Goal: Obtain resource: Download file/media

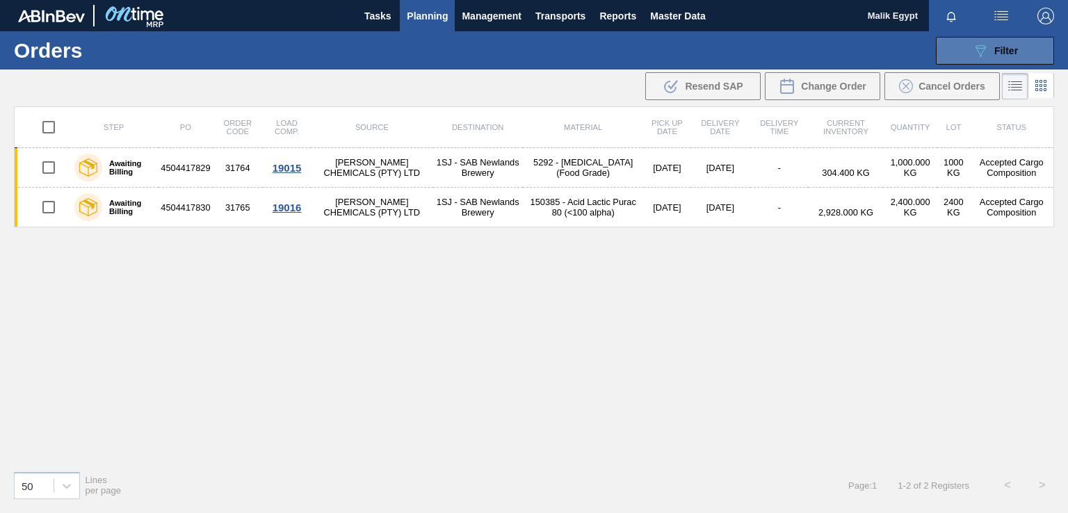
click at [988, 51] on icon "089F7B8B-B2A5-4AFE-B5C0-19BA573D28AC" at bounding box center [980, 50] width 17 height 17
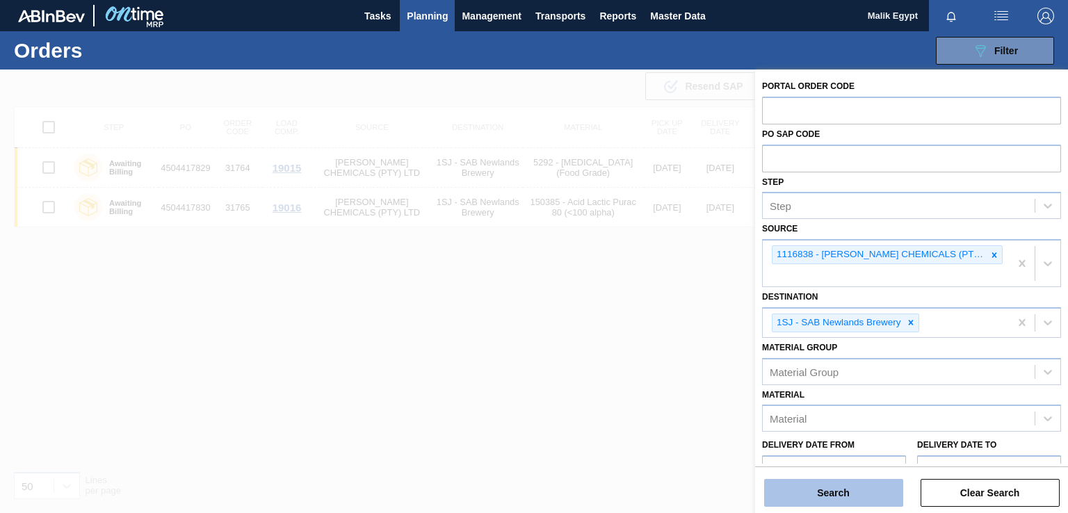
click at [851, 499] on button "Search" at bounding box center [833, 493] width 139 height 28
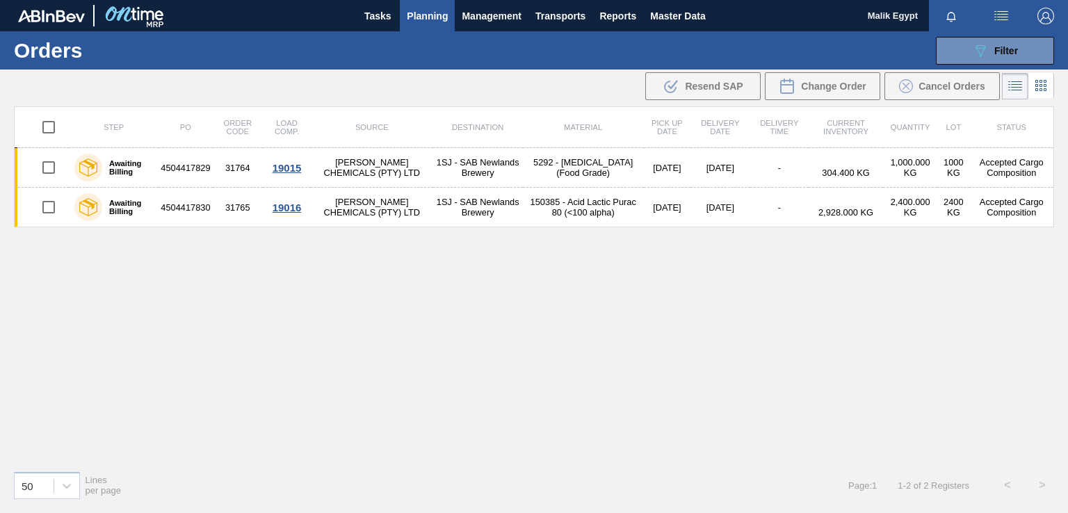
click at [427, 12] on span "Planning" at bounding box center [427, 16] width 41 height 17
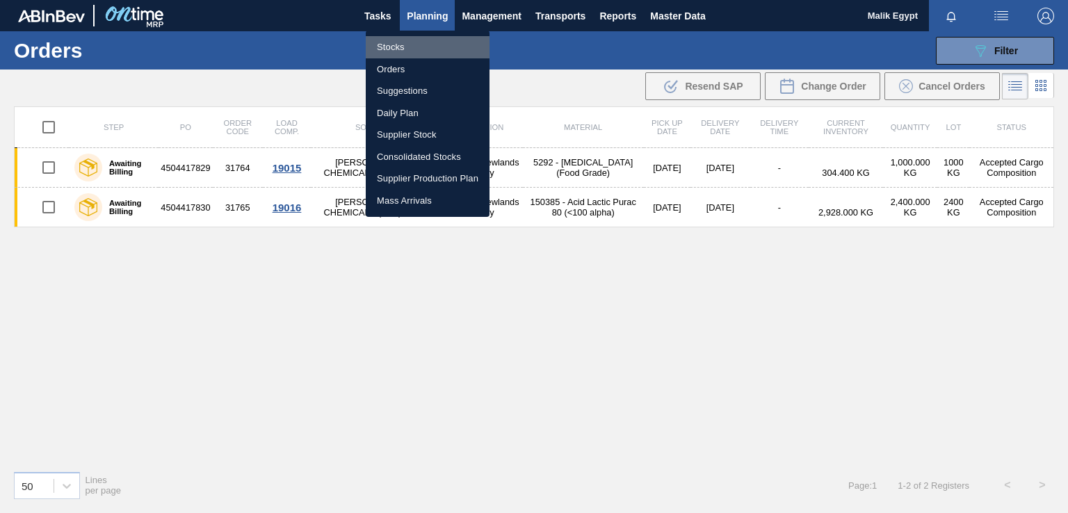
click at [395, 50] on li "Stocks" at bounding box center [428, 47] width 124 height 22
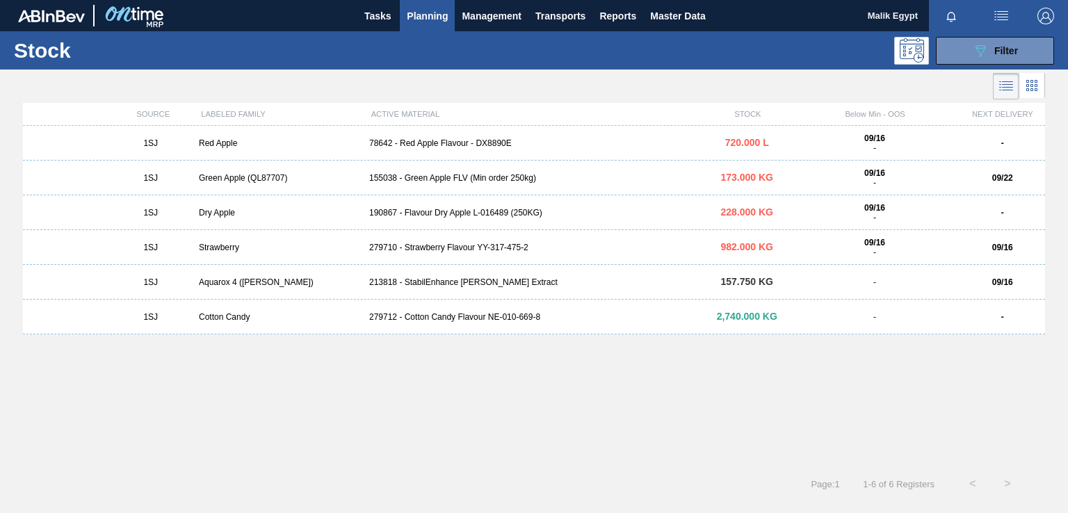
click at [451, 181] on div "155038 - Green Apple FLV (Min order 250kg)" at bounding box center [534, 178] width 341 height 10
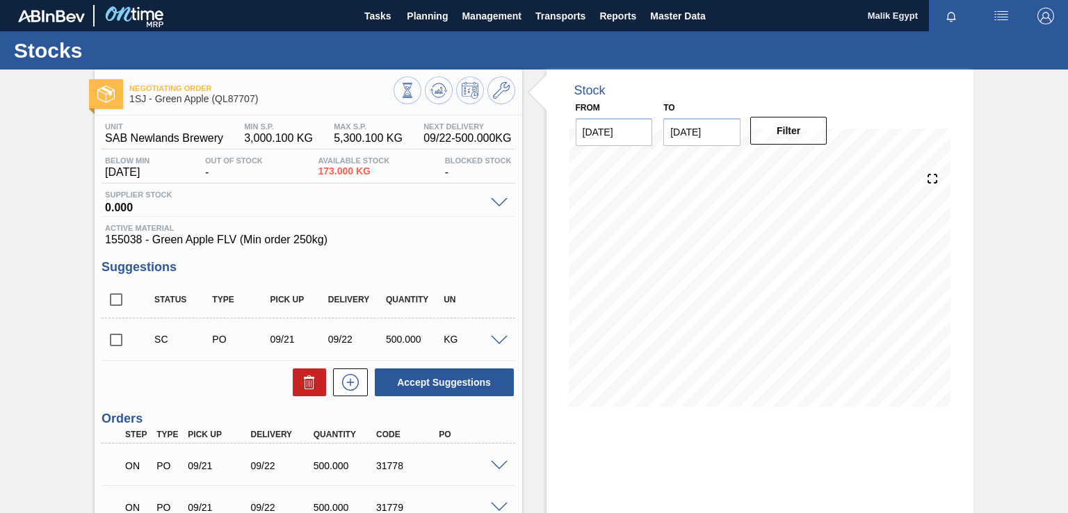
click at [114, 338] on input "checkbox" at bounding box center [116, 340] width 29 height 29
click at [466, 381] on button "Accept Suggestions" at bounding box center [444, 383] width 139 height 28
checkbox input "false"
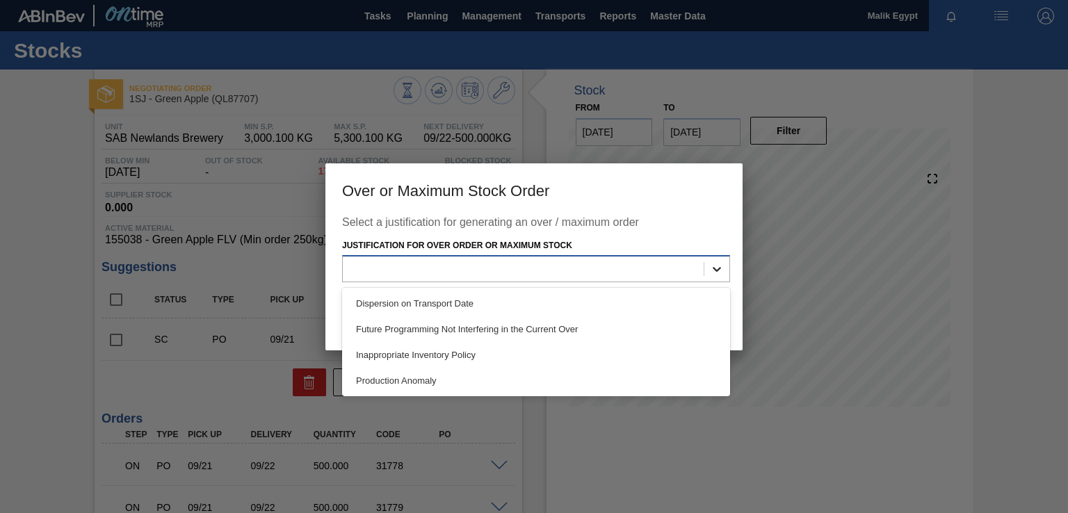
click at [712, 267] on icon at bounding box center [717, 269] width 14 height 14
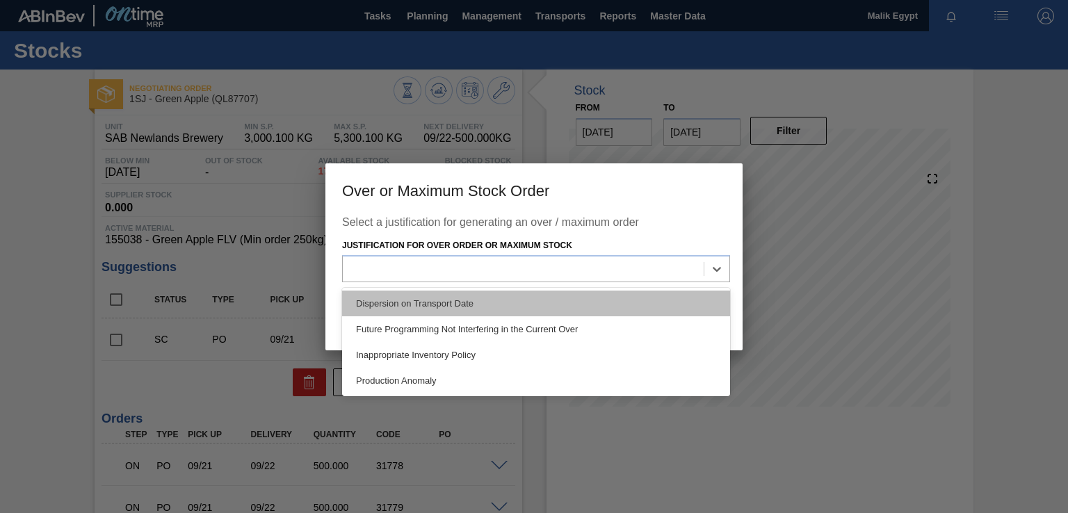
click at [517, 305] on div "Dispersion on Transport Date" at bounding box center [536, 304] width 388 height 26
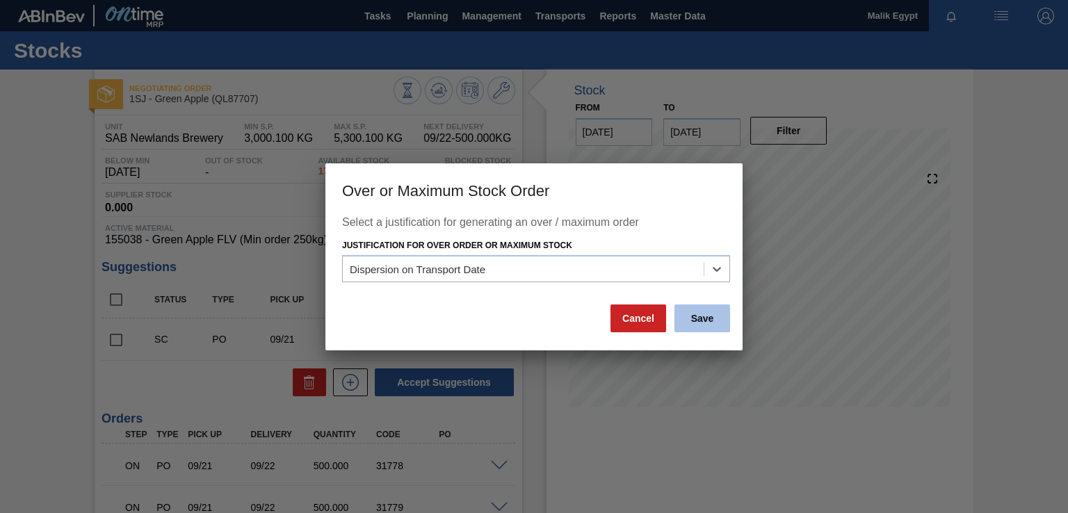
click at [715, 321] on button "Save" at bounding box center [703, 319] width 56 height 28
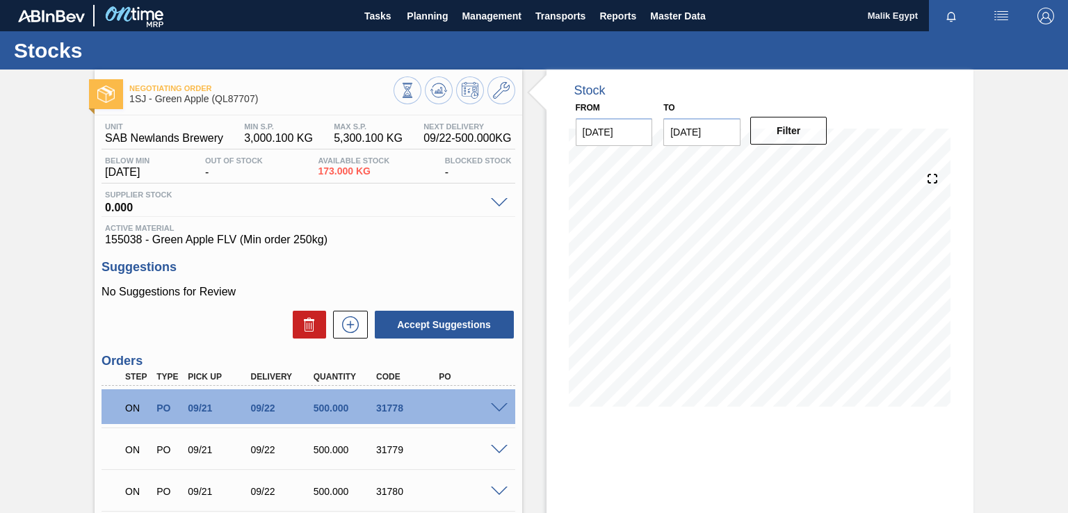
click at [496, 205] on span at bounding box center [499, 203] width 17 height 10
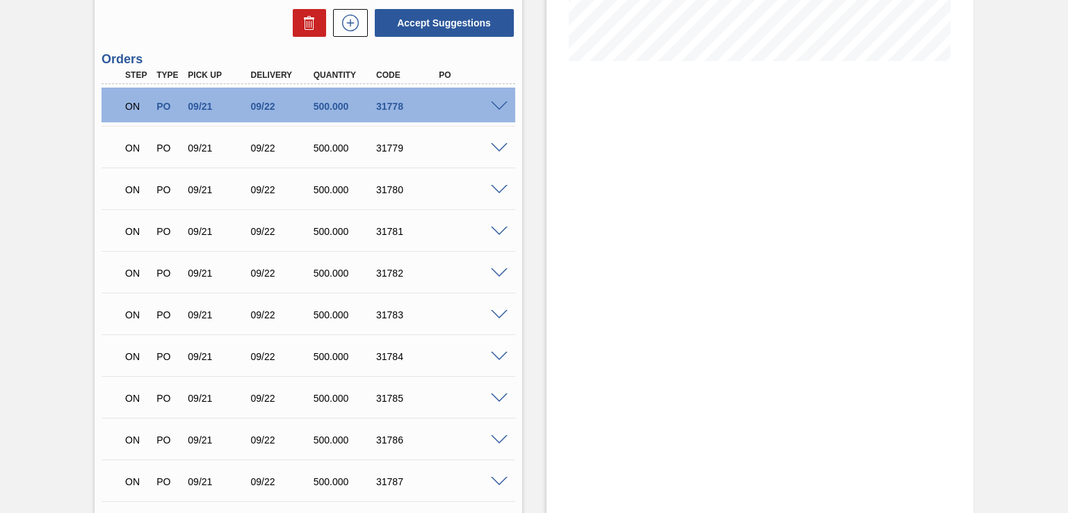
scroll to position [348, 0]
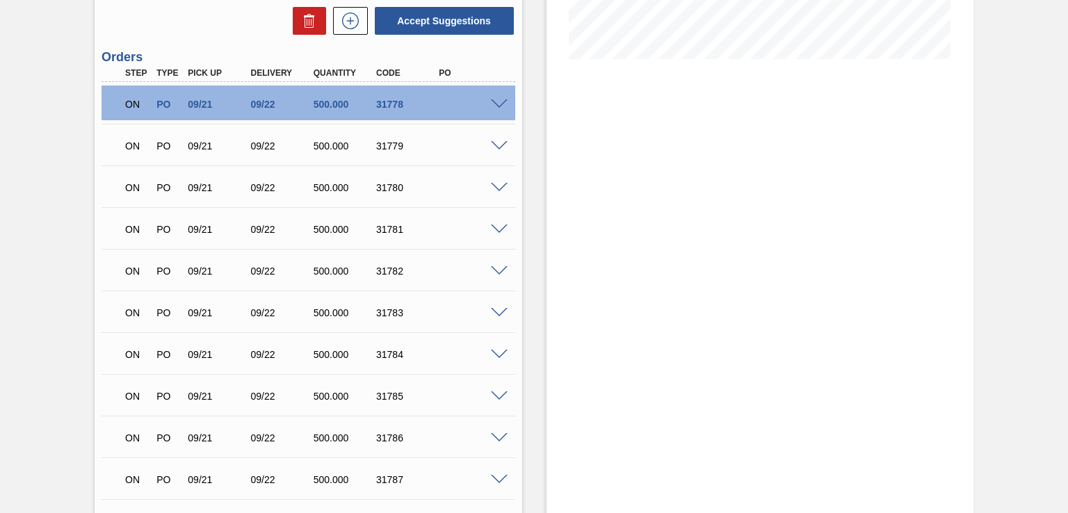
click at [500, 106] on span at bounding box center [499, 104] width 17 height 10
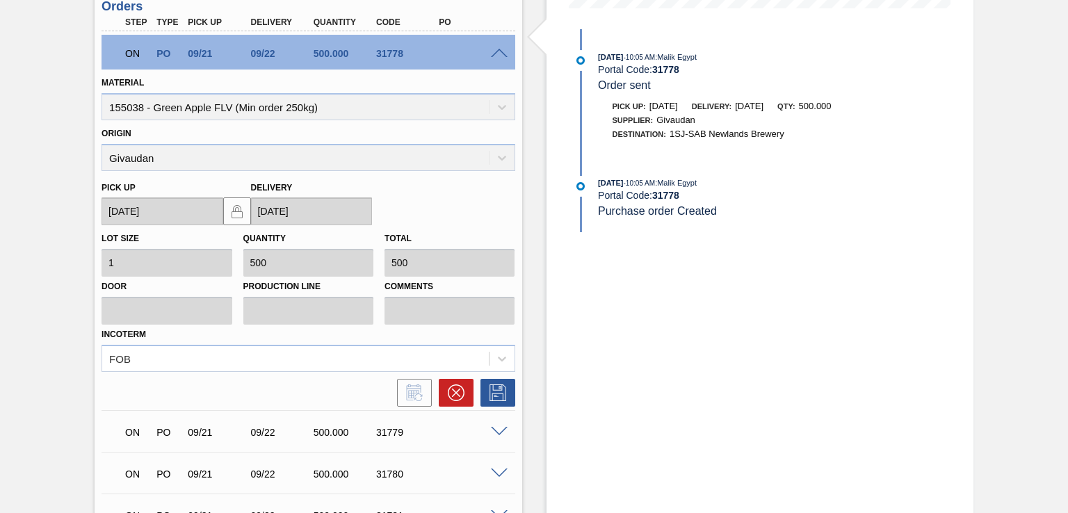
scroll to position [70, 0]
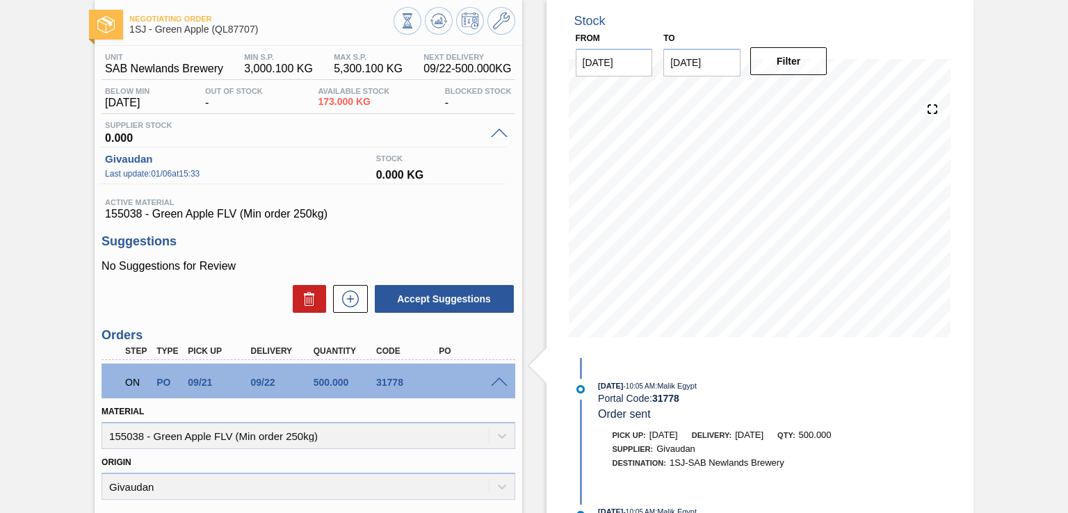
click at [499, 130] on span at bounding box center [499, 134] width 17 height 10
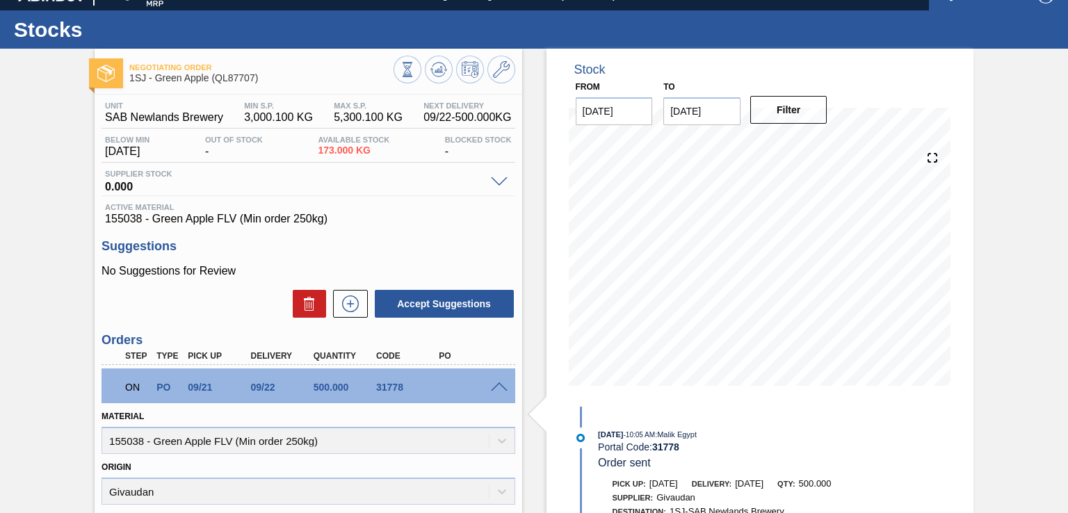
scroll to position [0, 0]
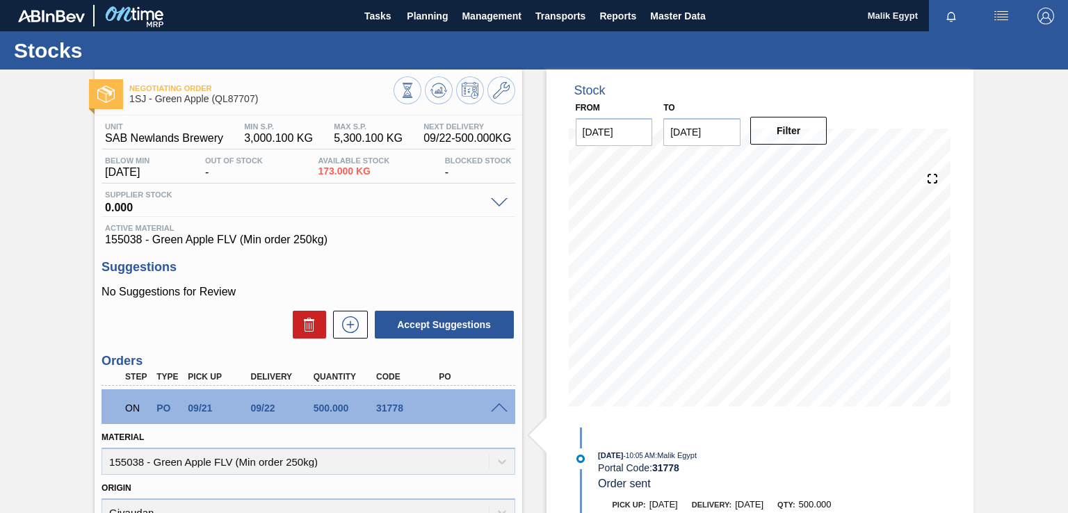
click at [128, 202] on span "0.000" at bounding box center [294, 206] width 378 height 14
click at [434, 14] on span "Planning" at bounding box center [427, 16] width 41 height 17
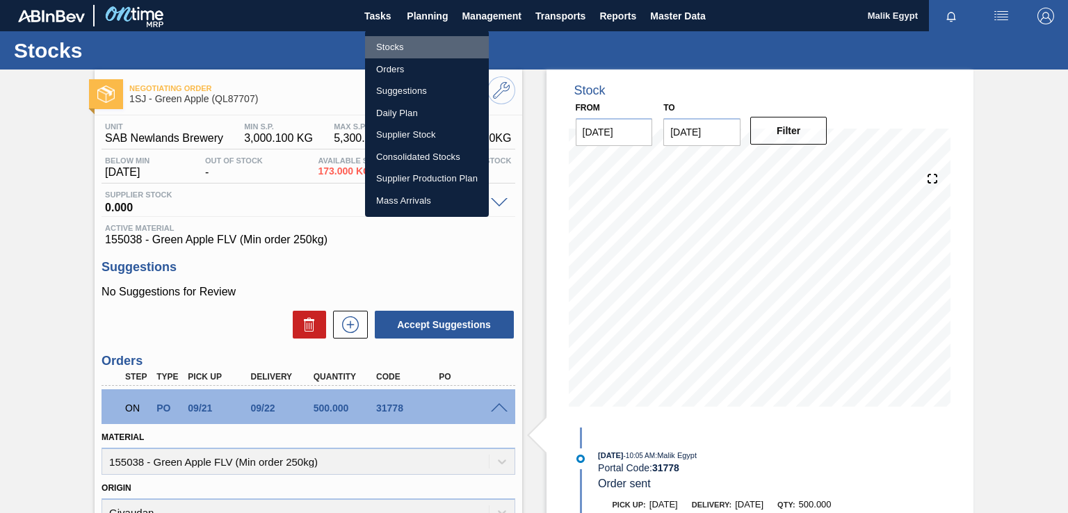
click at [402, 48] on li "Stocks" at bounding box center [427, 47] width 124 height 22
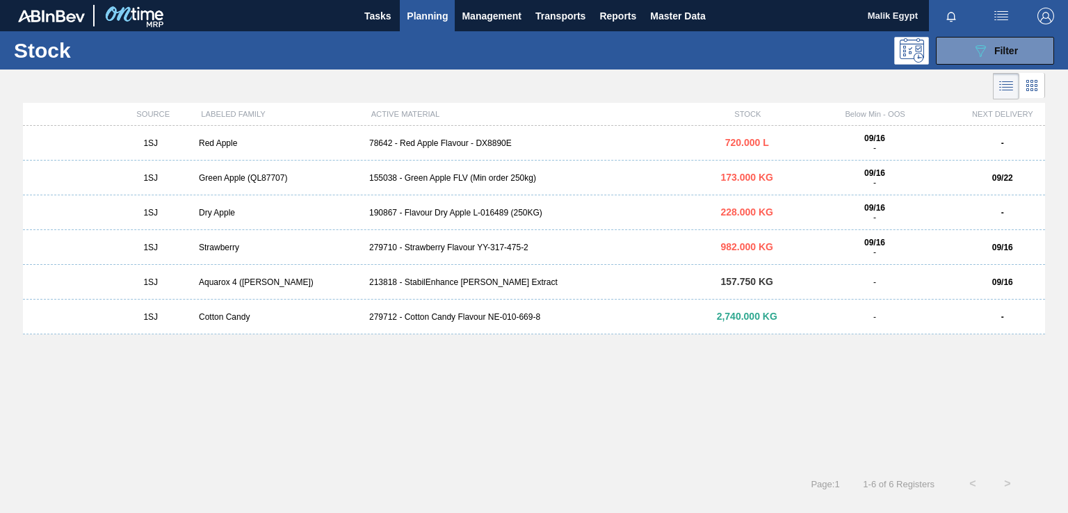
click at [417, 144] on div "78642 - Red Apple Flavour - DX8890E" at bounding box center [534, 143] width 341 height 10
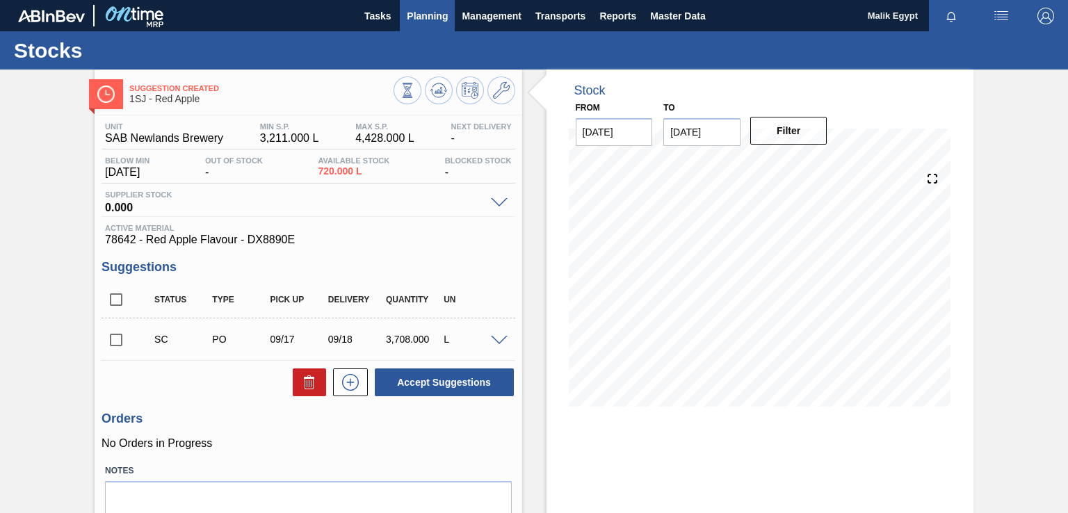
click at [424, 13] on span "Planning" at bounding box center [427, 16] width 41 height 17
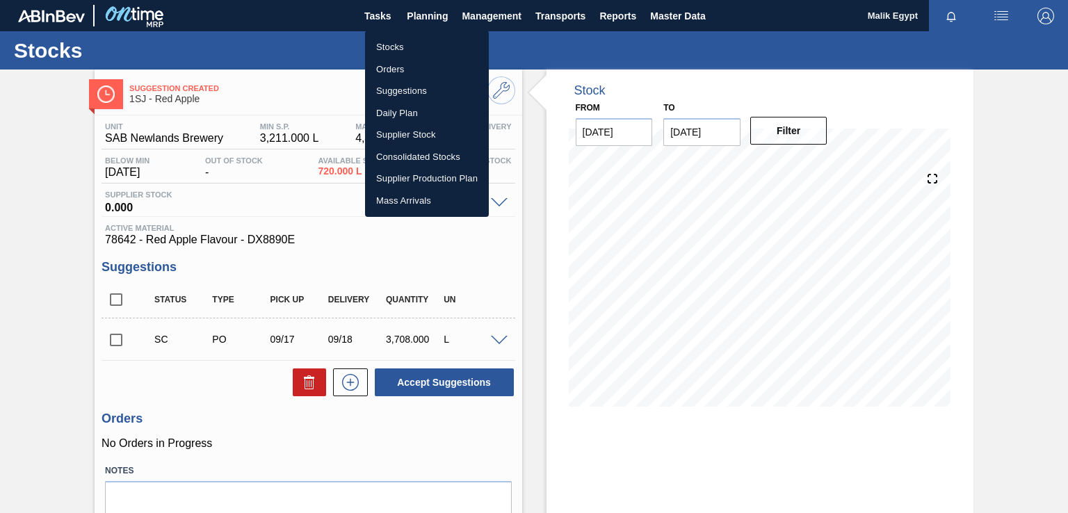
click at [396, 65] on li "Orders" at bounding box center [427, 69] width 124 height 22
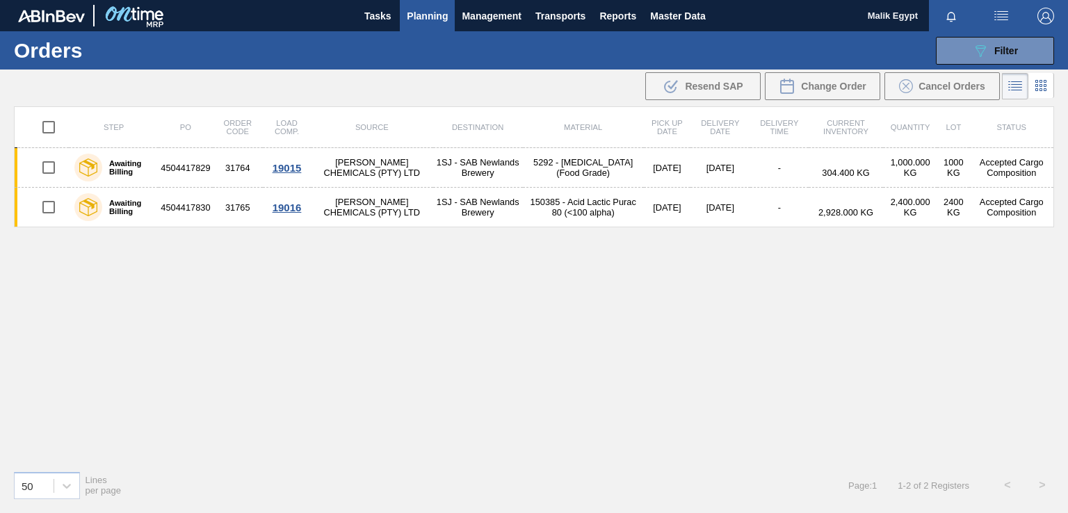
click at [429, 14] on span "Planning" at bounding box center [427, 16] width 41 height 17
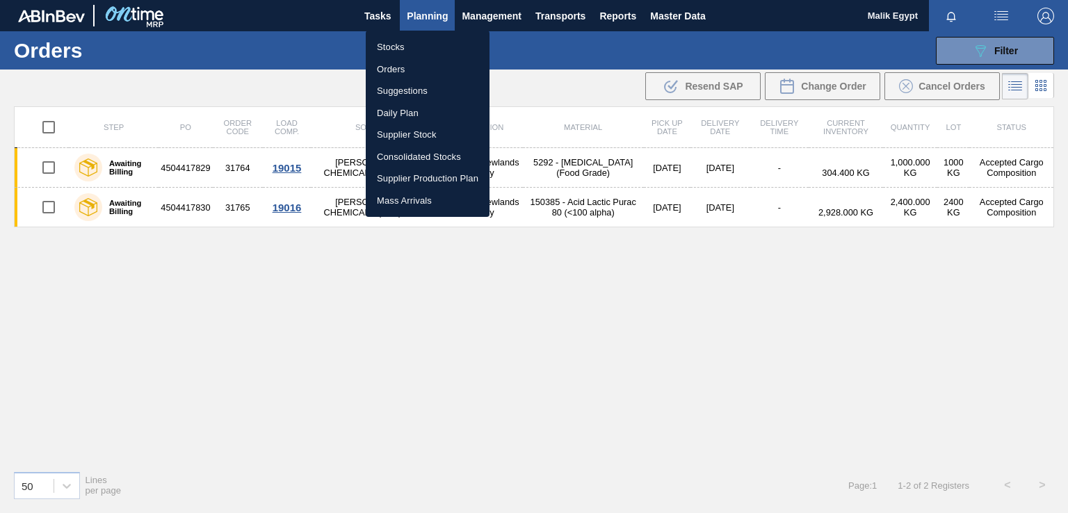
click at [403, 44] on li "Stocks" at bounding box center [428, 47] width 124 height 22
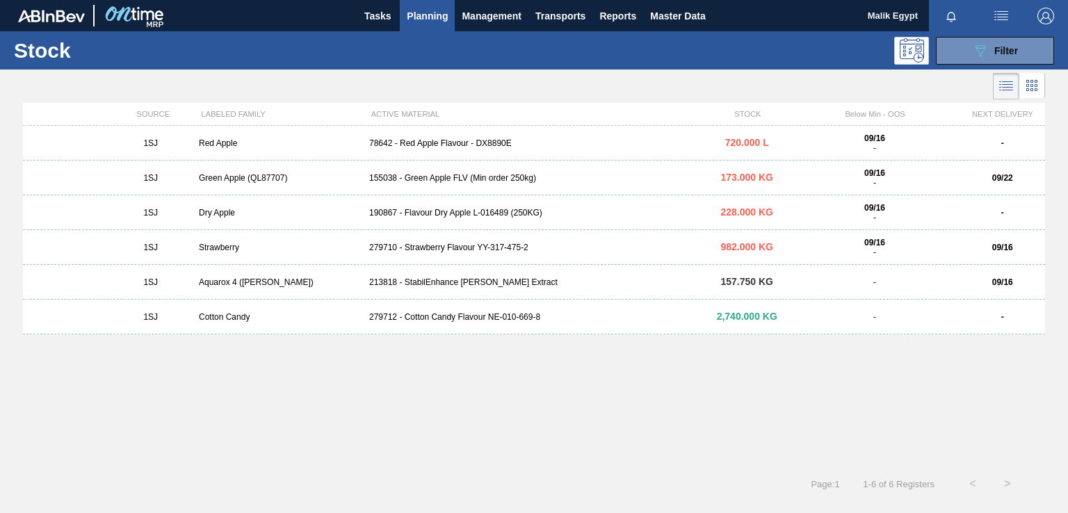
click at [458, 214] on div "190867 - Flavour Dry Apple L-016489 (250KG)" at bounding box center [534, 213] width 341 height 10
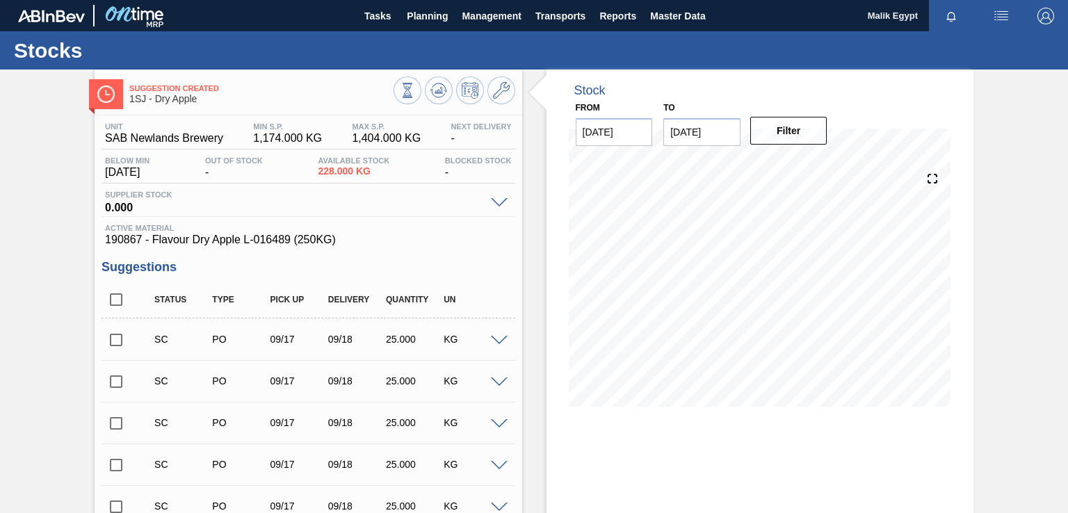
click at [495, 342] on span at bounding box center [499, 341] width 17 height 10
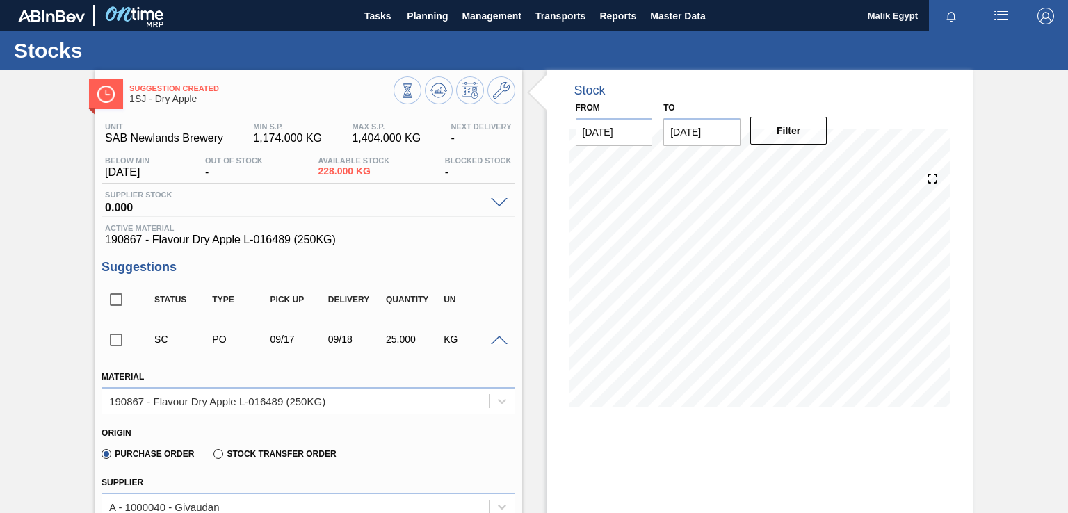
click at [496, 337] on span at bounding box center [499, 341] width 17 height 10
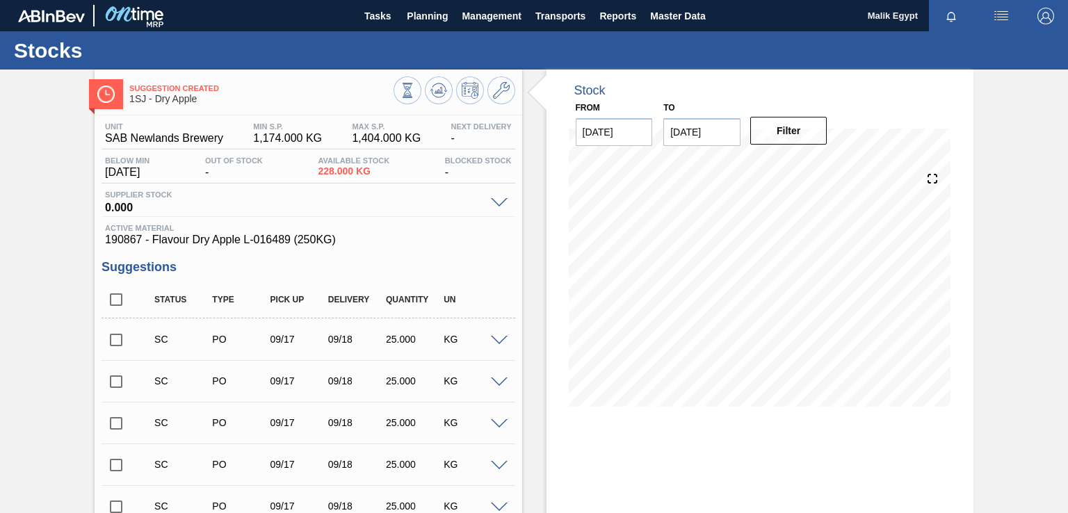
click at [120, 342] on input "checkbox" at bounding box center [116, 340] width 29 height 29
checkbox input "true"
click at [119, 380] on input "checkbox" at bounding box center [116, 381] width 29 height 29
checkbox input "true"
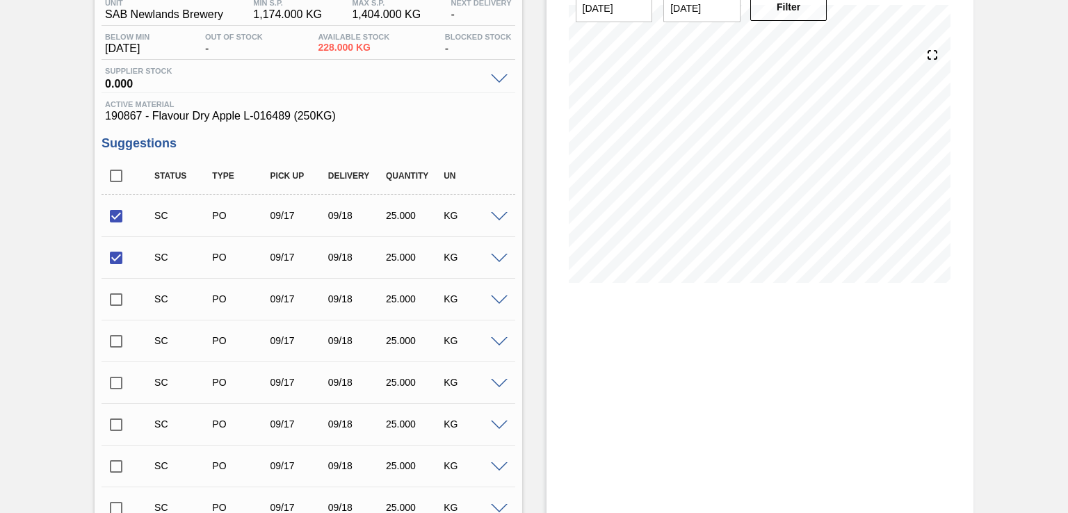
scroll to position [139, 0]
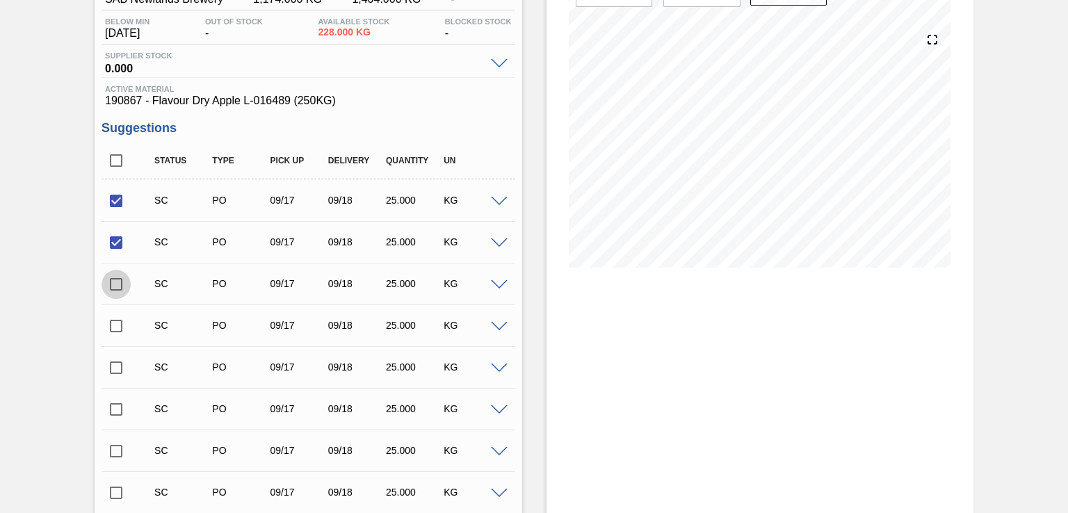
click at [122, 287] on input "checkbox" at bounding box center [116, 284] width 29 height 29
checkbox input "true"
click at [115, 322] on input "checkbox" at bounding box center [116, 326] width 29 height 29
checkbox input "true"
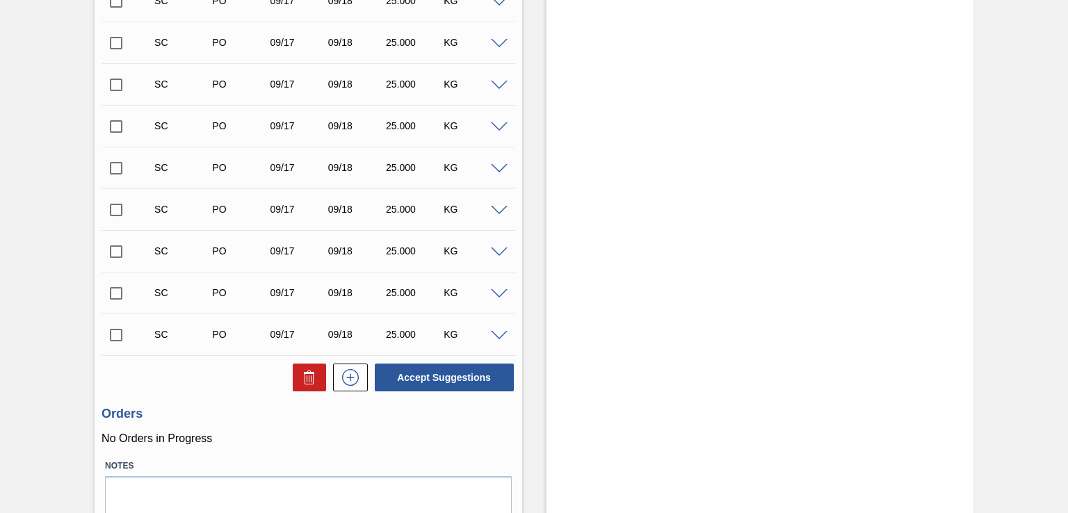
scroll to position [2023, 0]
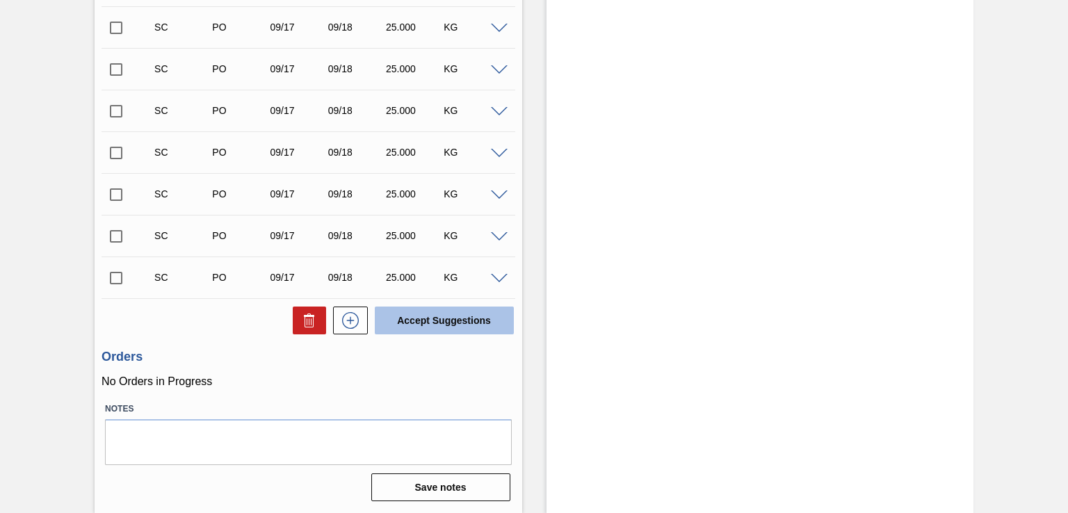
click at [472, 323] on button "Accept Suggestions" at bounding box center [444, 321] width 139 height 28
checkbox input "false"
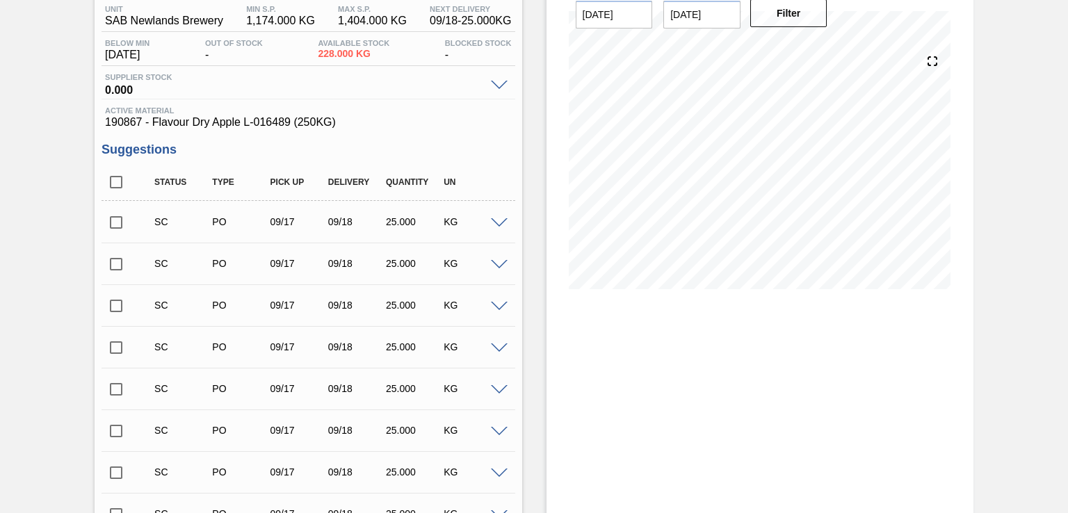
scroll to position [0, 0]
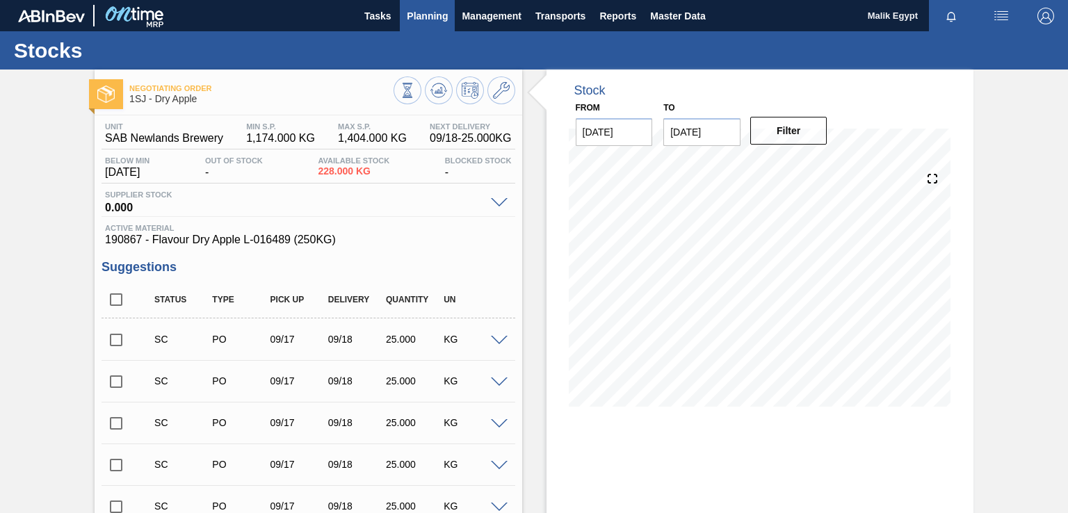
click at [431, 15] on span "Planning" at bounding box center [427, 16] width 41 height 17
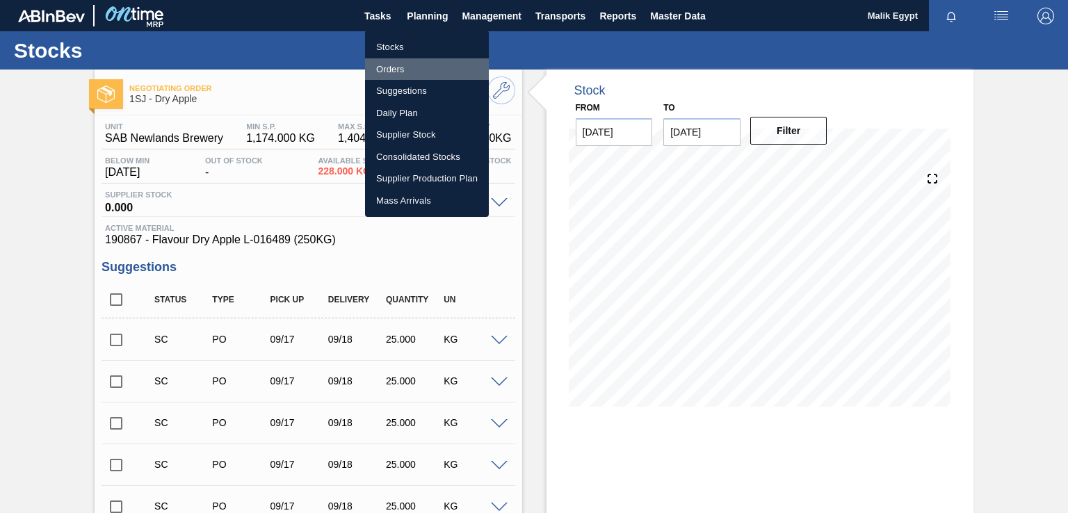
click at [392, 70] on li "Orders" at bounding box center [427, 69] width 124 height 22
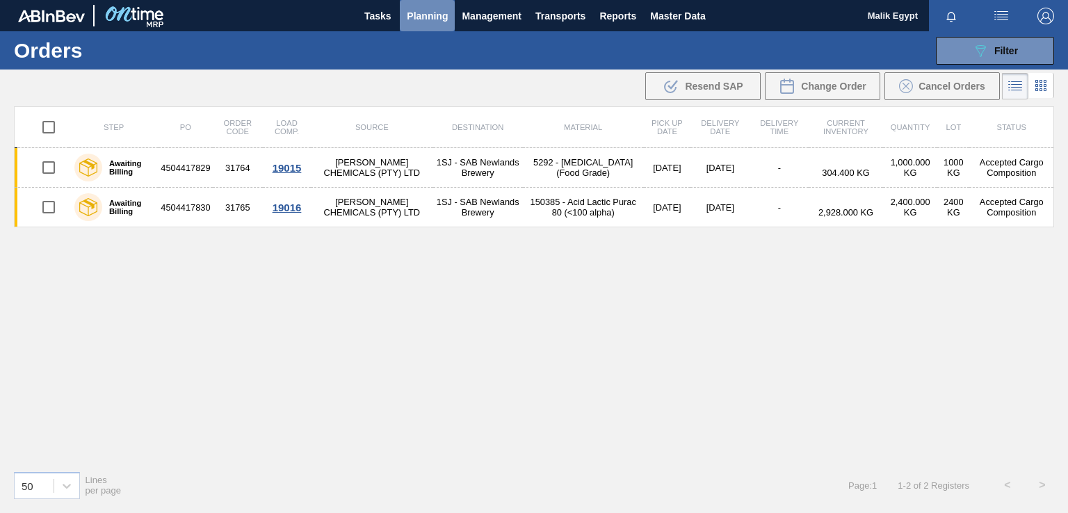
click at [431, 12] on span "Planning" at bounding box center [427, 16] width 41 height 17
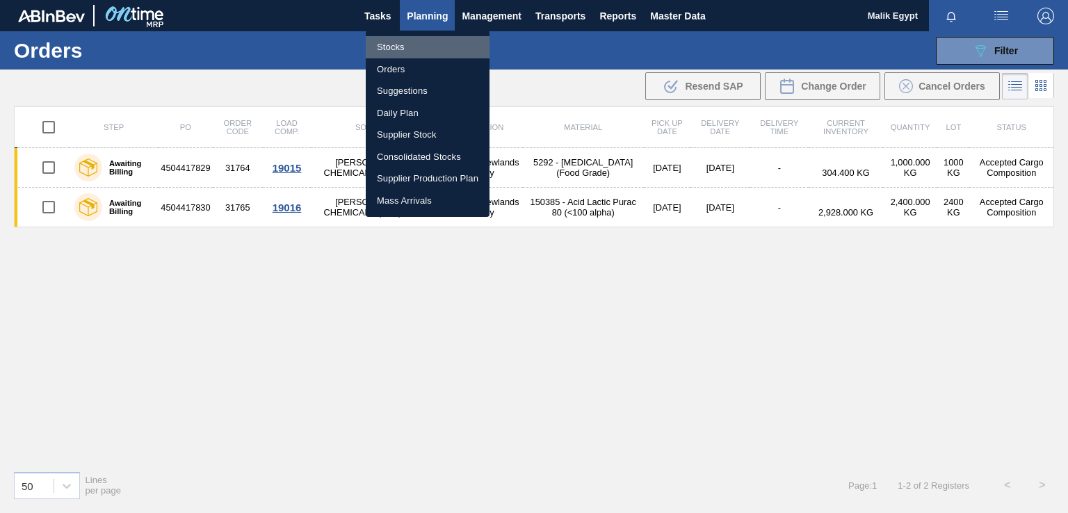
click at [400, 51] on li "Stocks" at bounding box center [428, 47] width 124 height 22
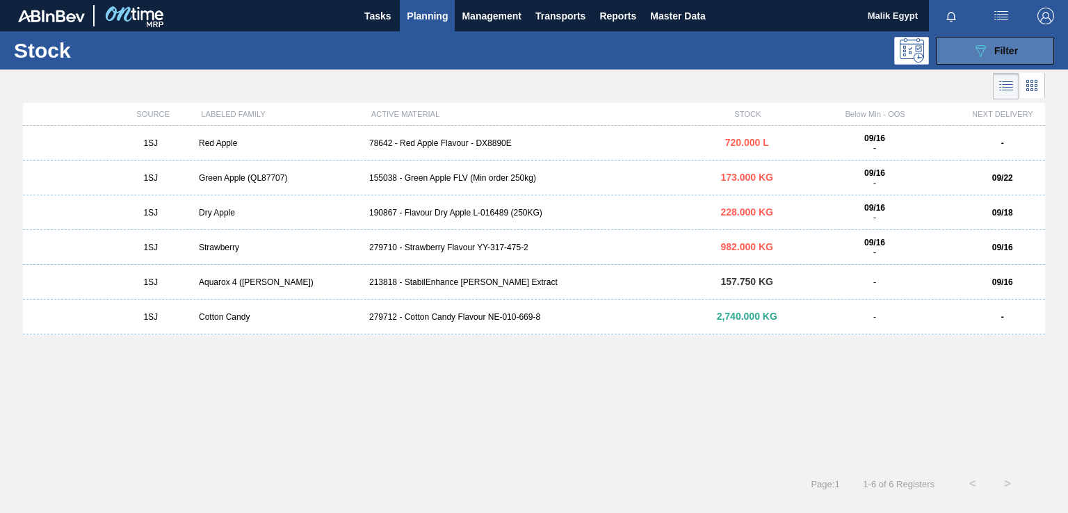
click at [1002, 53] on span "Filter" at bounding box center [1007, 50] width 24 height 11
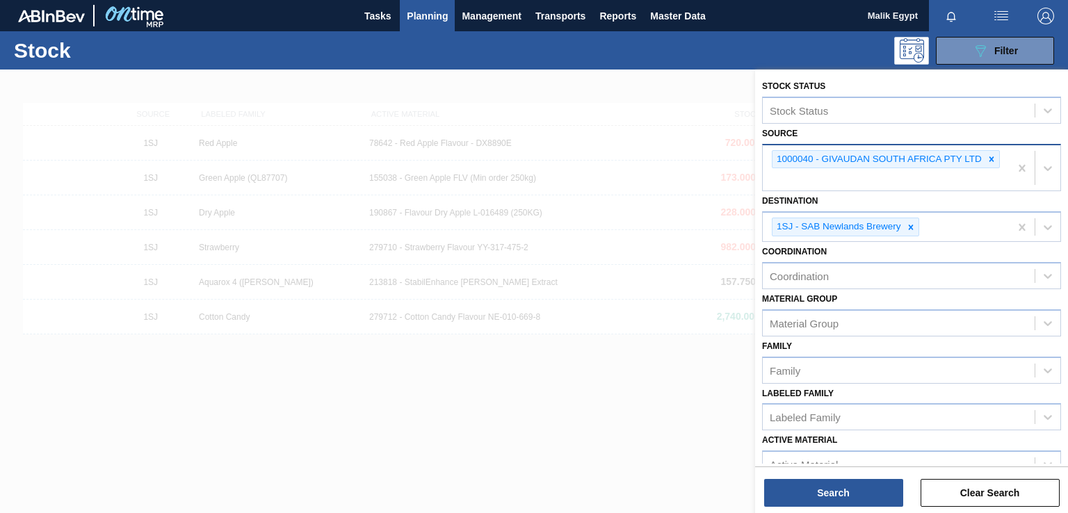
click at [825, 159] on div "1000040 - GIVAUDAN SOUTH AFRICA PTY LTD" at bounding box center [878, 159] width 211 height 17
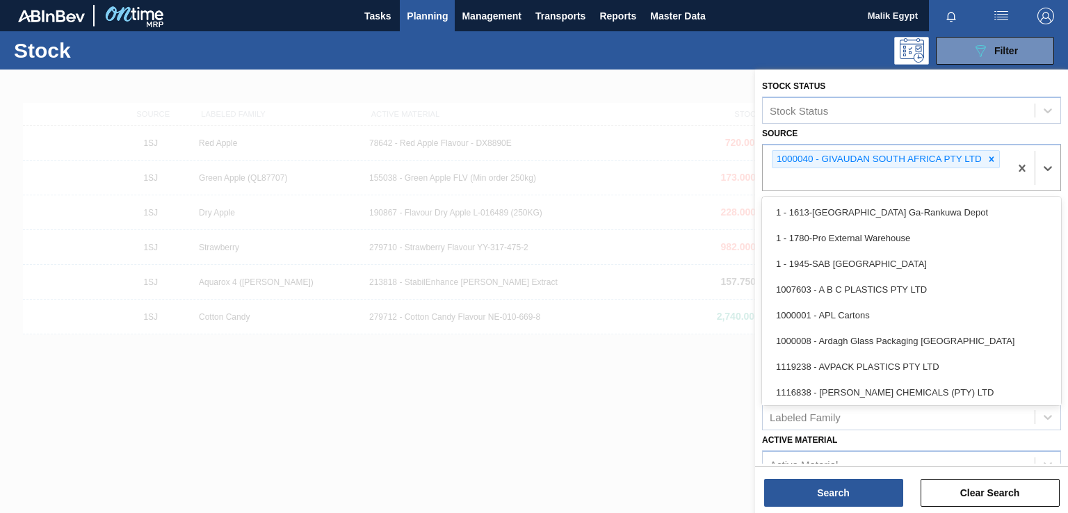
click at [474, 421] on div at bounding box center [534, 326] width 1068 height 513
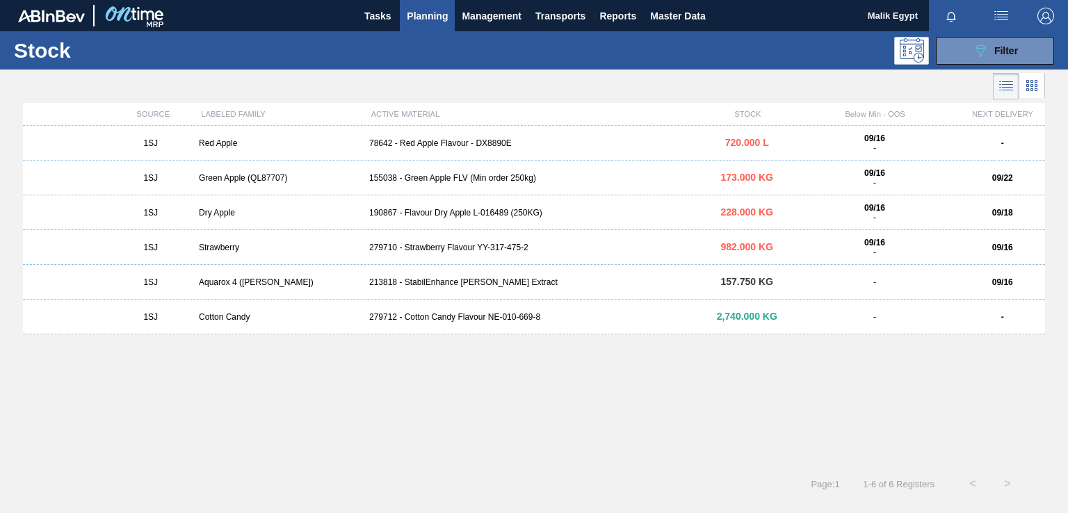
click at [419, 145] on div "78642 - Red Apple Flavour - DX8890E" at bounding box center [534, 143] width 341 height 10
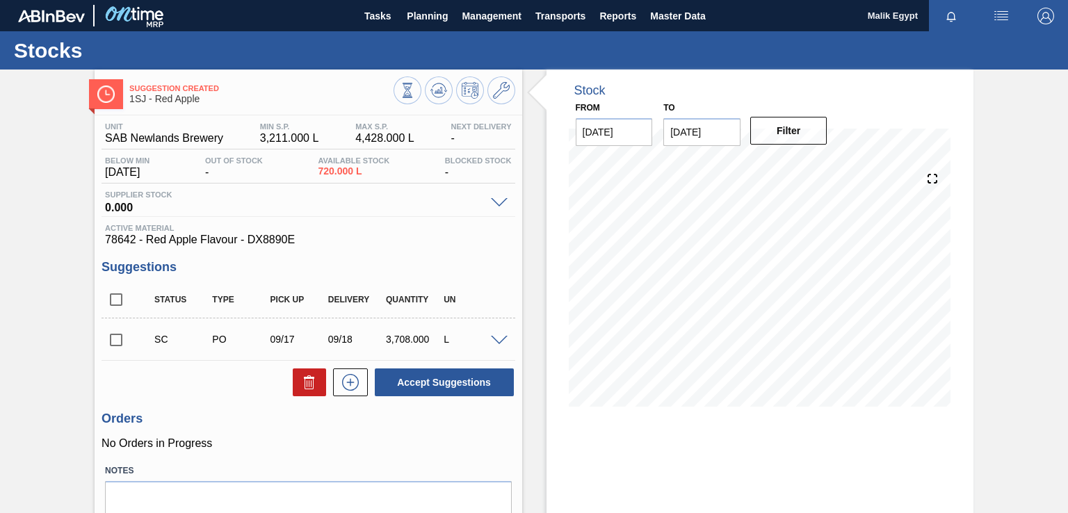
click at [342, 176] on span "720.000 L" at bounding box center [354, 171] width 72 height 10
drag, startPoint x: 323, startPoint y: 172, endPoint x: 371, endPoint y: 172, distance: 48.0
click at [371, 172] on span "720.000 L" at bounding box center [354, 171] width 72 height 10
click at [385, 234] on span "78642 - Red Apple Flavour - DX8890E" at bounding box center [308, 240] width 406 height 13
click at [495, 202] on span at bounding box center [499, 203] width 17 height 10
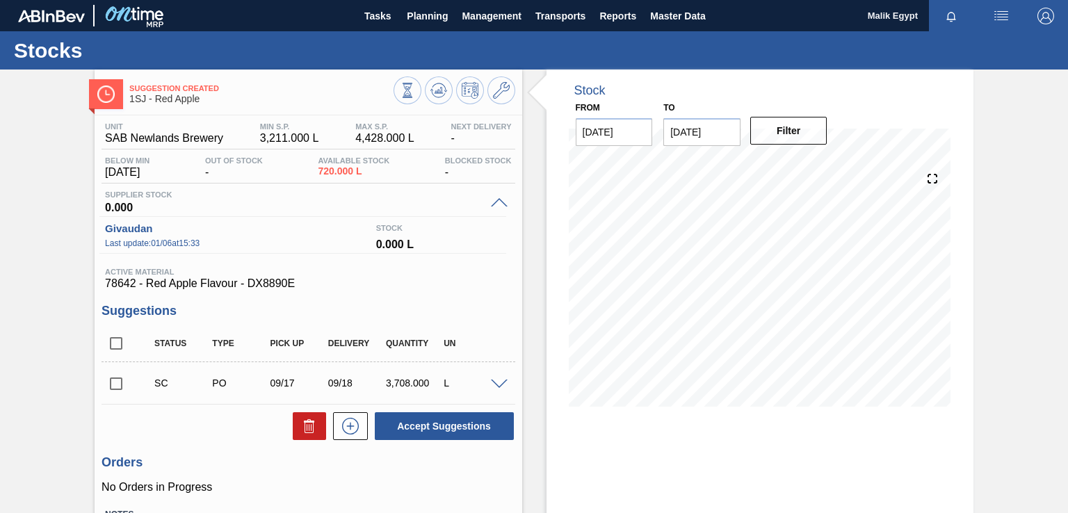
click at [497, 201] on span at bounding box center [499, 203] width 17 height 10
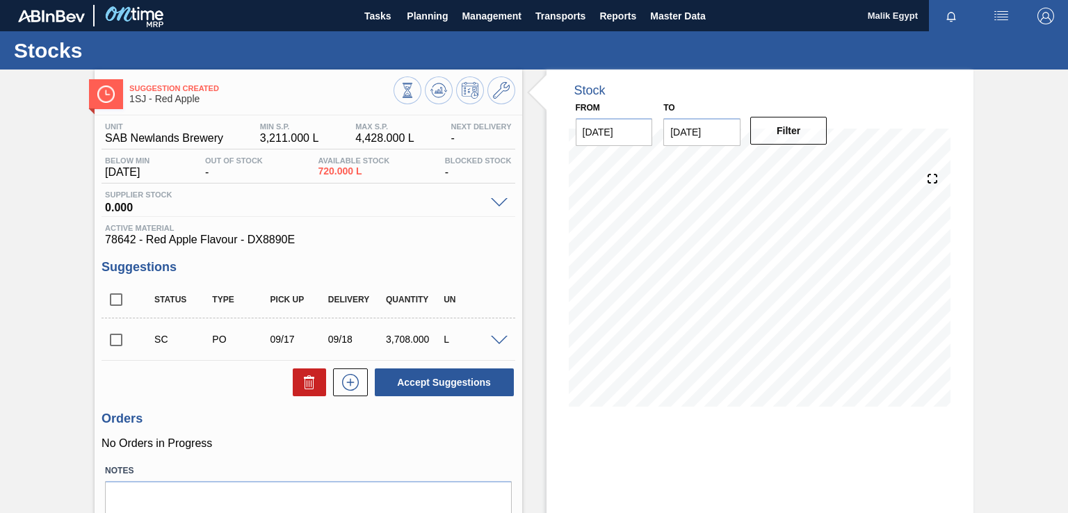
click at [499, 337] on span at bounding box center [499, 341] width 17 height 10
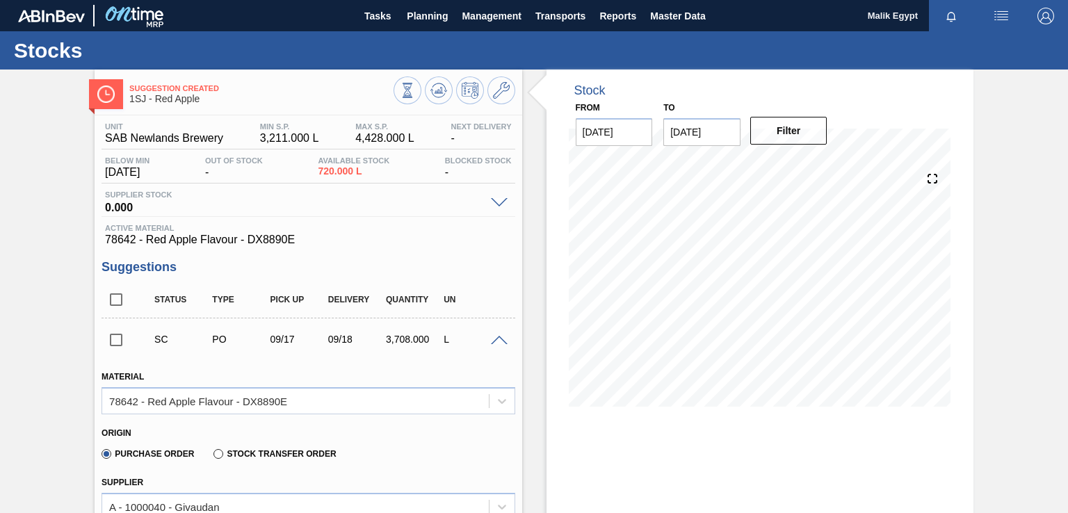
click at [499, 337] on span at bounding box center [499, 341] width 17 height 10
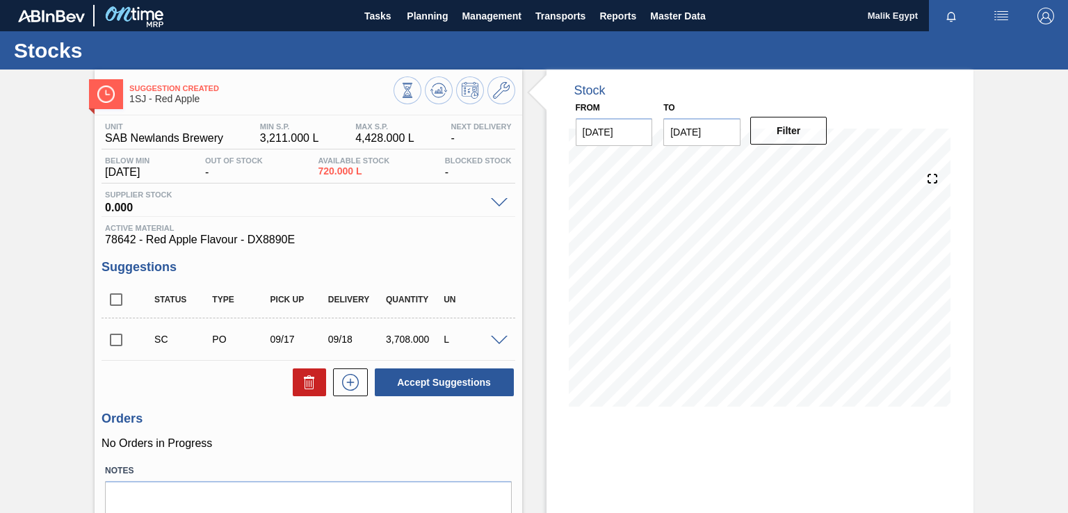
click at [120, 339] on input "checkbox" at bounding box center [116, 340] width 29 height 29
click at [458, 384] on button "Accept Suggestions" at bounding box center [444, 383] width 139 height 28
checkbox input "false"
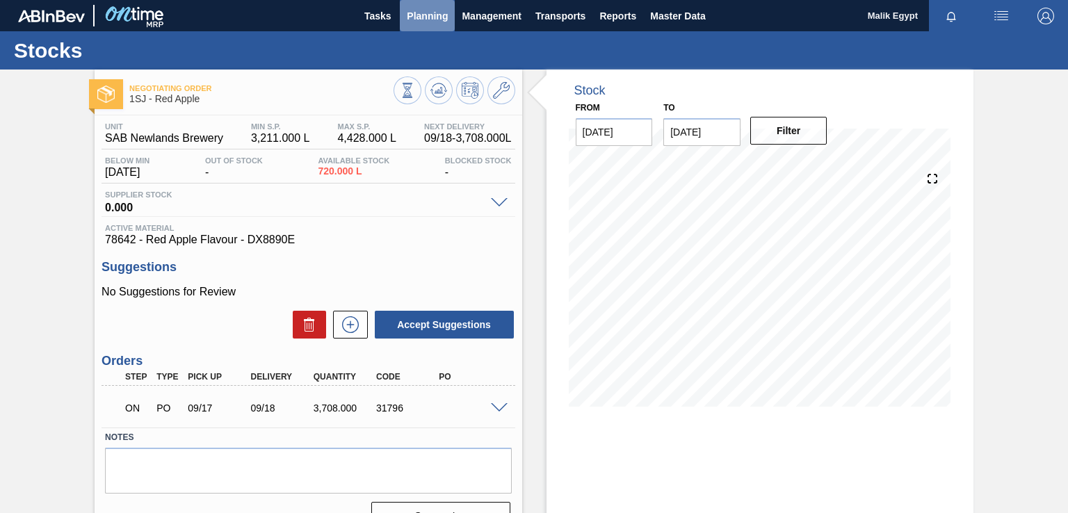
click at [426, 12] on span "Planning" at bounding box center [427, 16] width 41 height 17
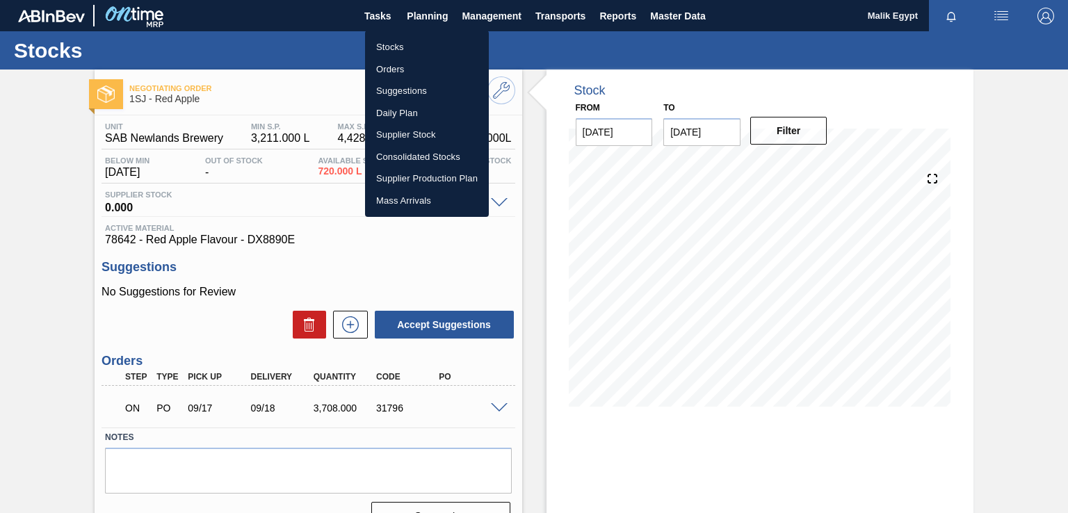
click at [392, 48] on li "Stocks" at bounding box center [427, 47] width 124 height 22
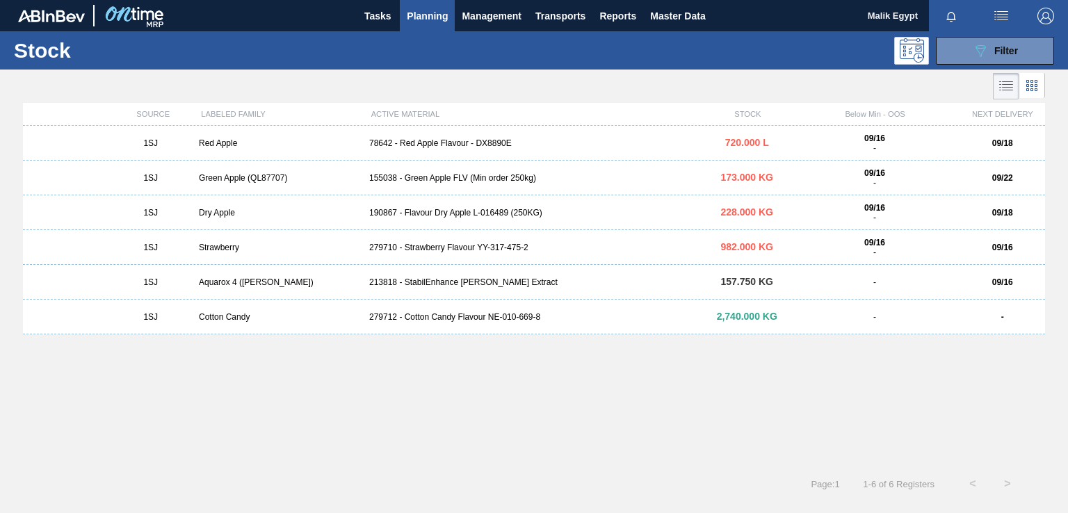
click at [446, 181] on div "155038 - Green Apple FLV (Min order 250kg)" at bounding box center [534, 178] width 341 height 10
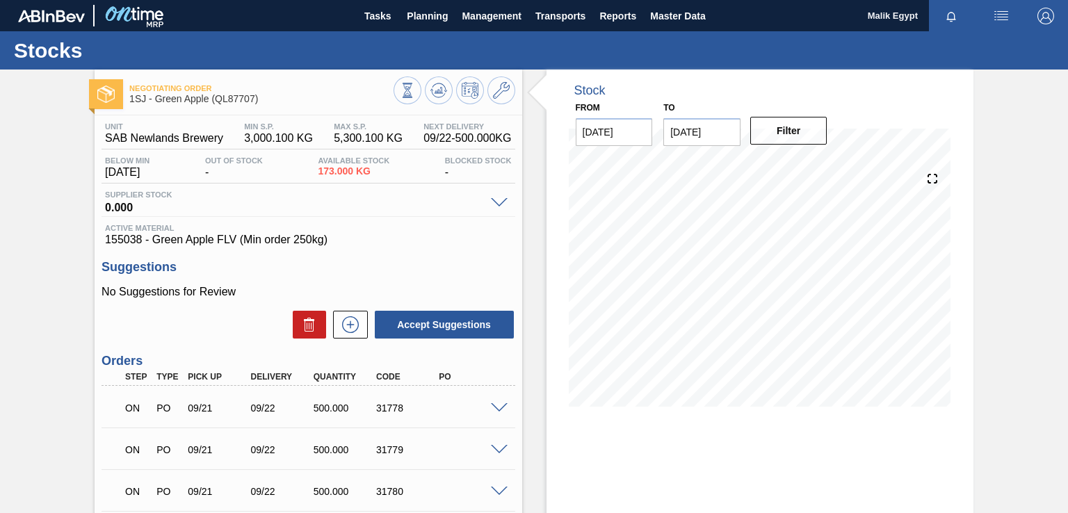
click at [500, 204] on span at bounding box center [499, 203] width 17 height 10
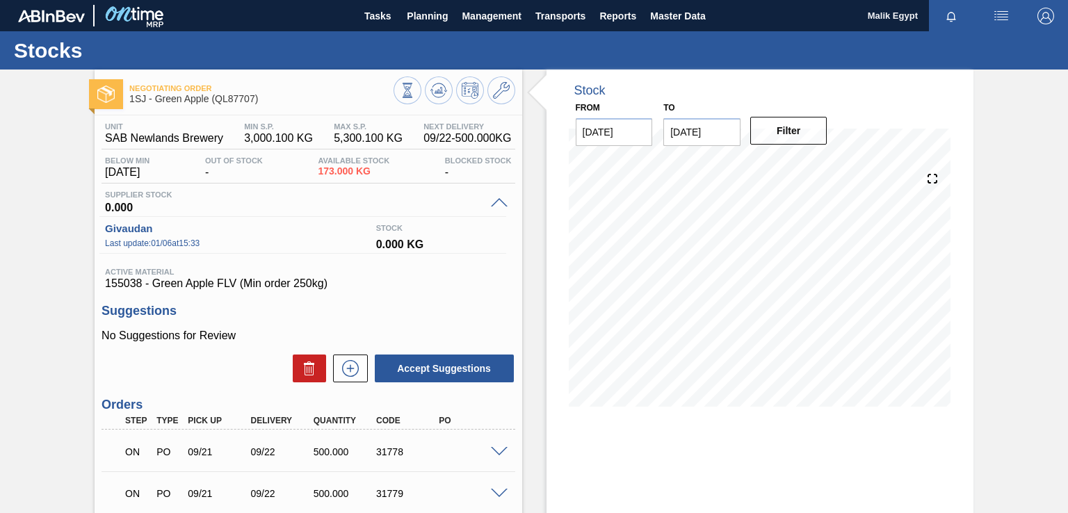
click at [499, 201] on span at bounding box center [499, 203] width 17 height 10
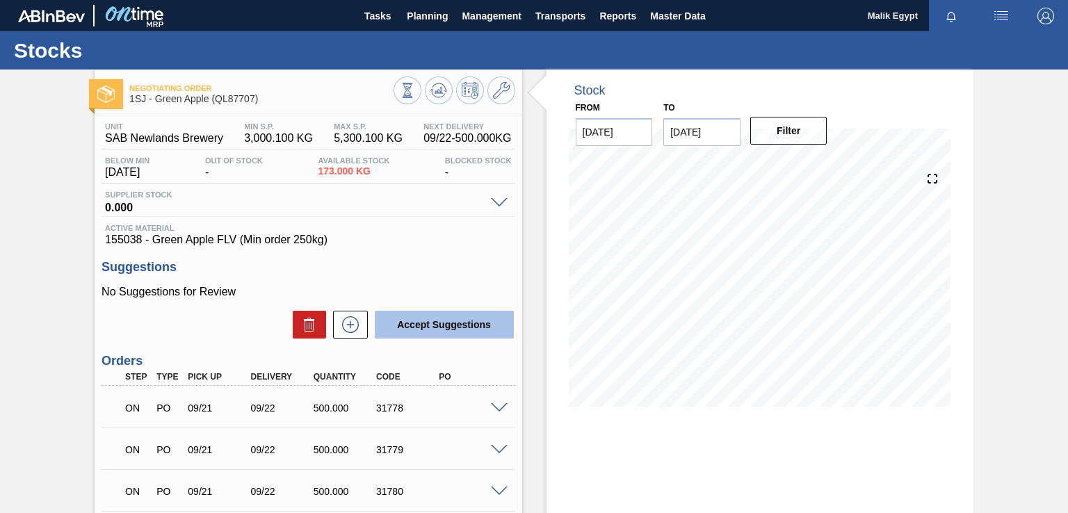
click at [455, 323] on button "Accept Suggestions" at bounding box center [444, 325] width 139 height 28
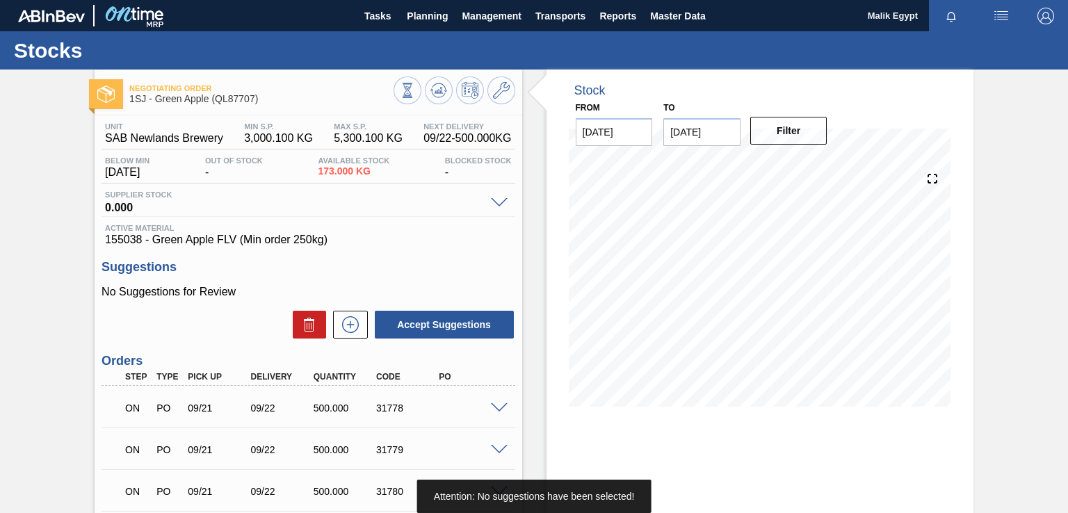
click at [440, 240] on span "155038 - Green Apple FLV (Min order 250kg)" at bounding box center [308, 240] width 406 height 13
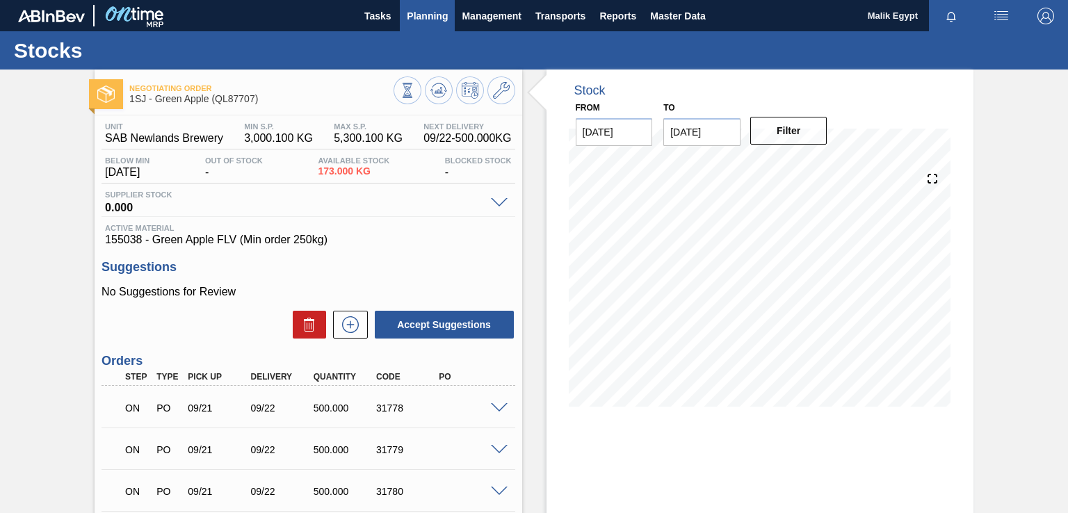
click at [444, 17] on span "Planning" at bounding box center [427, 16] width 41 height 17
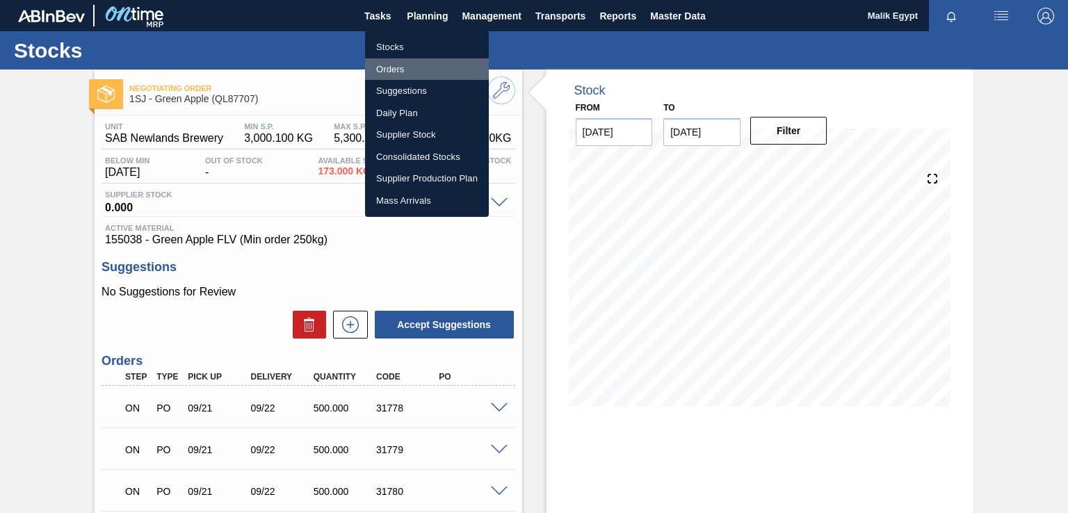
click at [396, 67] on li "Orders" at bounding box center [427, 69] width 124 height 22
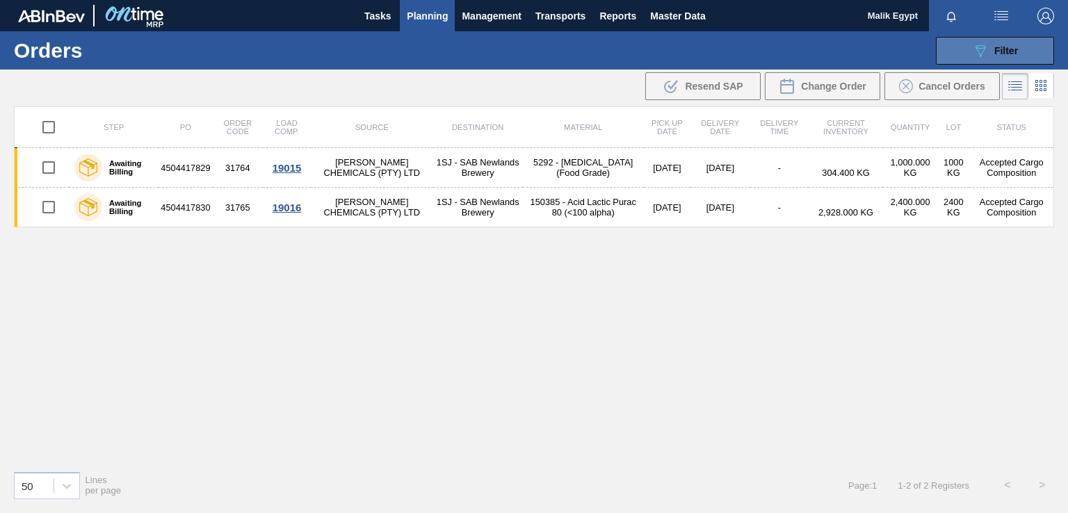
click at [984, 51] on icon "089F7B8B-B2A5-4AFE-B5C0-19BA573D28AC" at bounding box center [980, 50] width 17 height 17
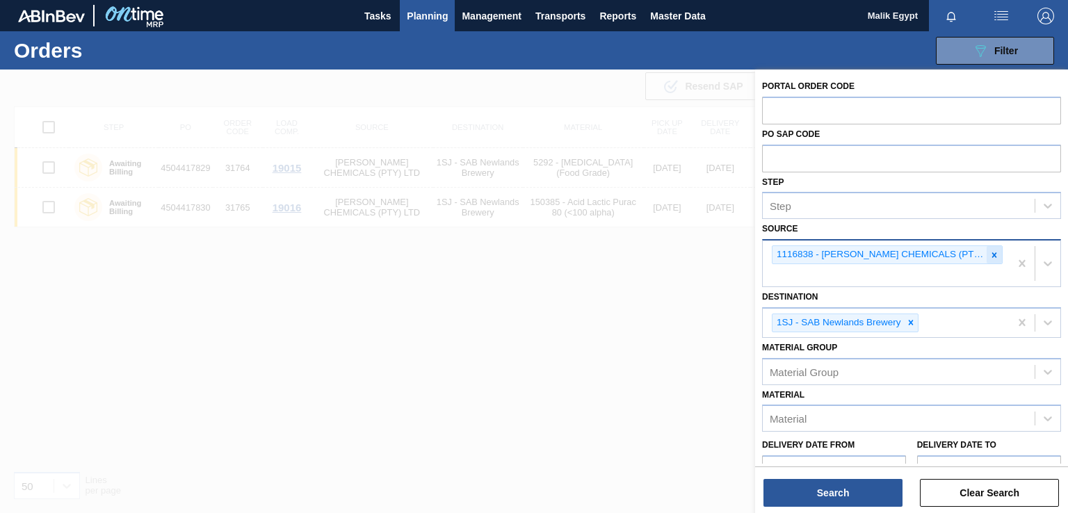
click at [993, 254] on icon at bounding box center [995, 254] width 5 height 5
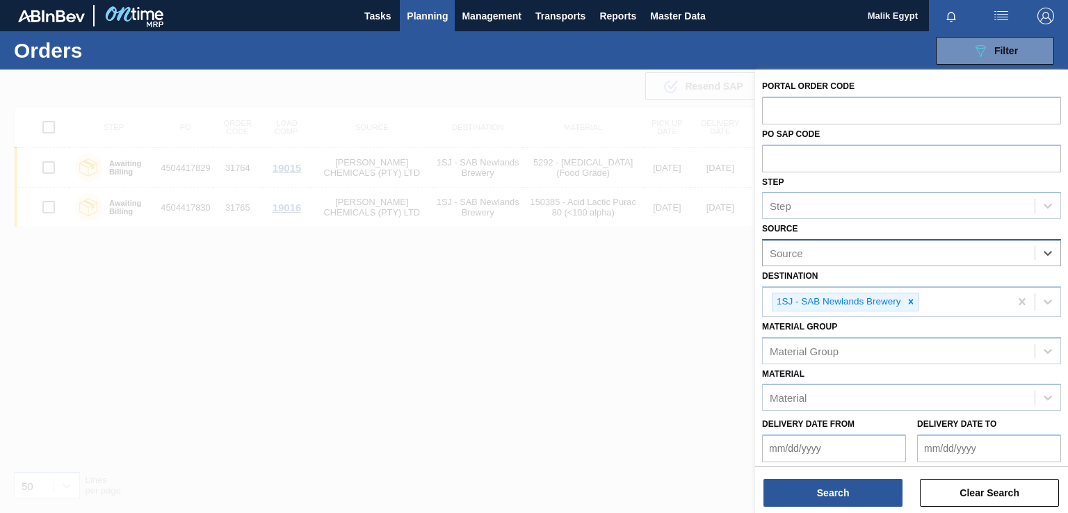
click at [965, 252] on div "Source" at bounding box center [899, 253] width 272 height 20
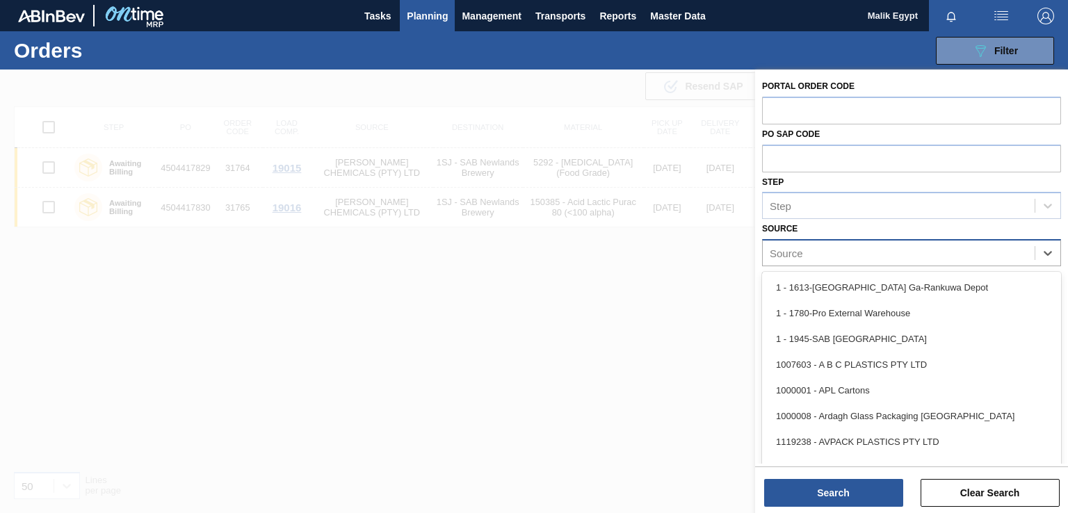
click at [880, 250] on div "Source" at bounding box center [899, 253] width 272 height 20
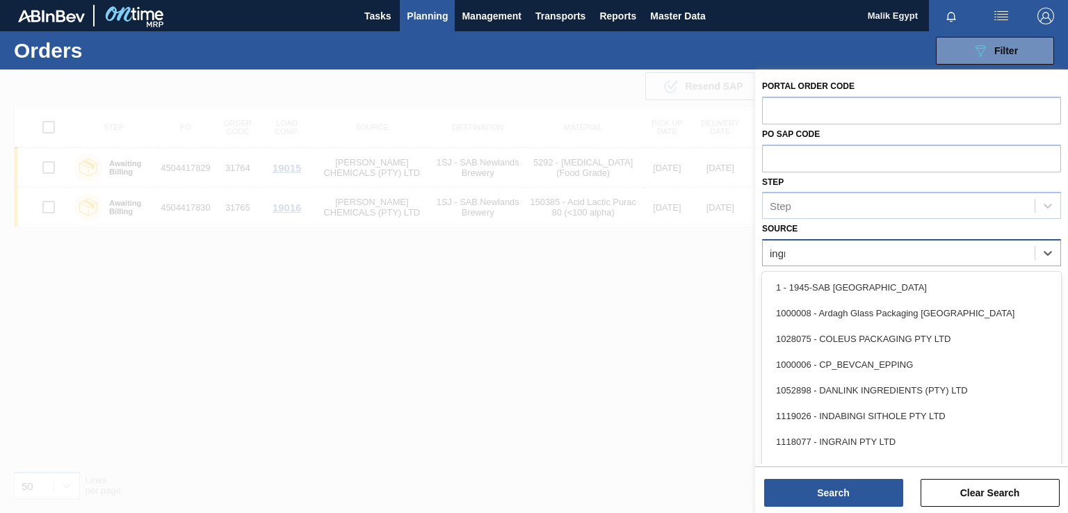
type input "ingra"
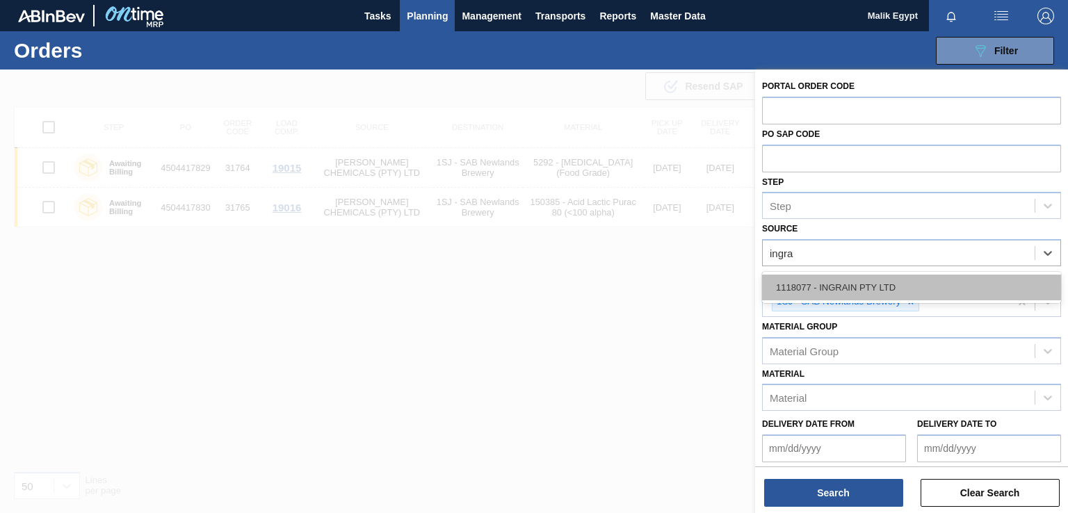
click at [877, 282] on div "1118077 - INGRAIN PTY LTD" at bounding box center [911, 288] width 299 height 26
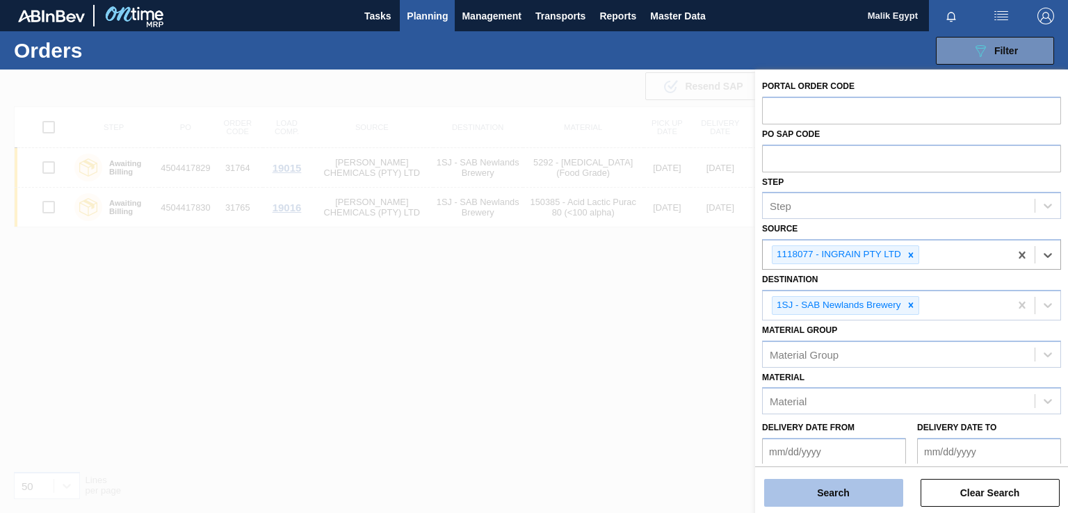
click at [835, 498] on button "Search" at bounding box center [833, 493] width 139 height 28
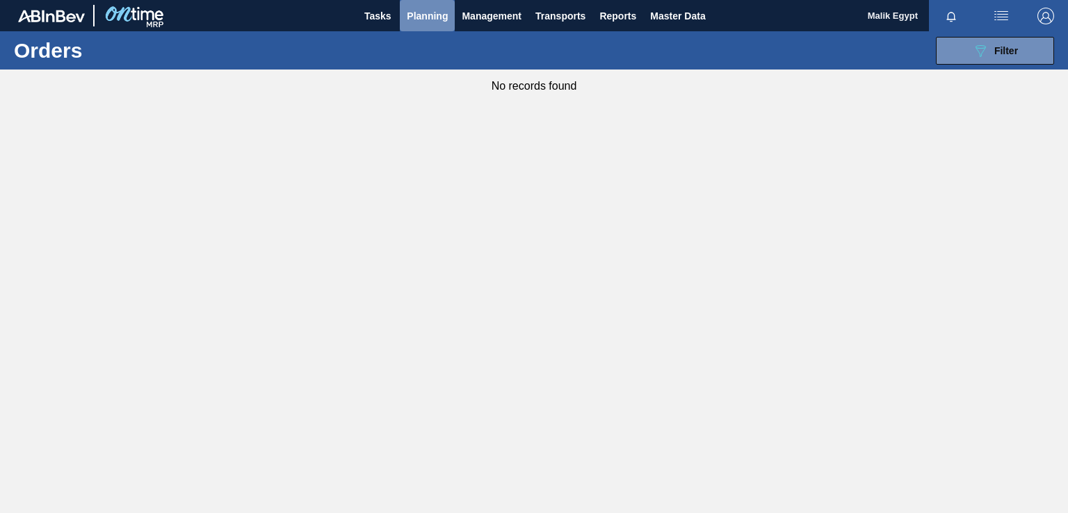
click at [426, 14] on span "Planning" at bounding box center [427, 16] width 41 height 17
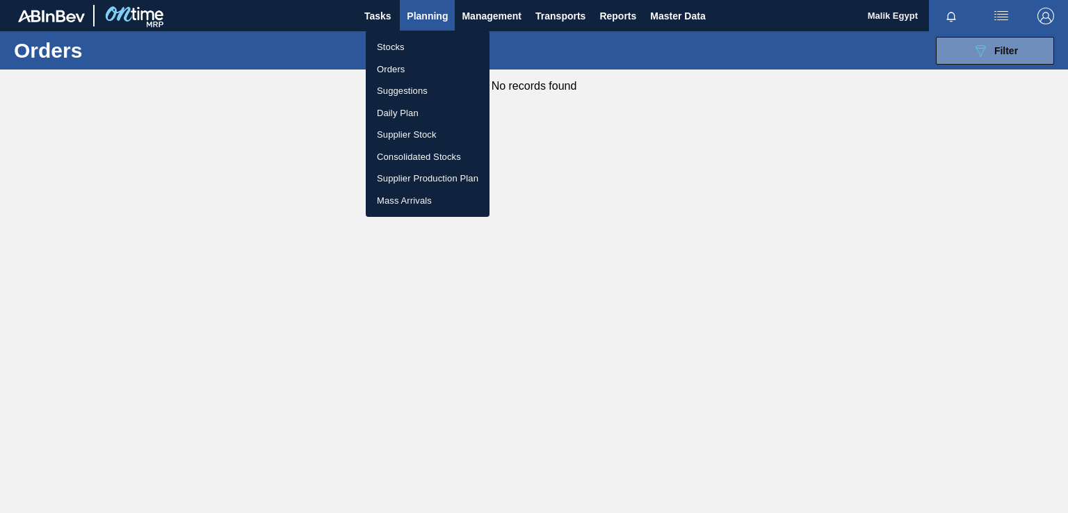
click at [405, 49] on li "Stocks" at bounding box center [428, 47] width 124 height 22
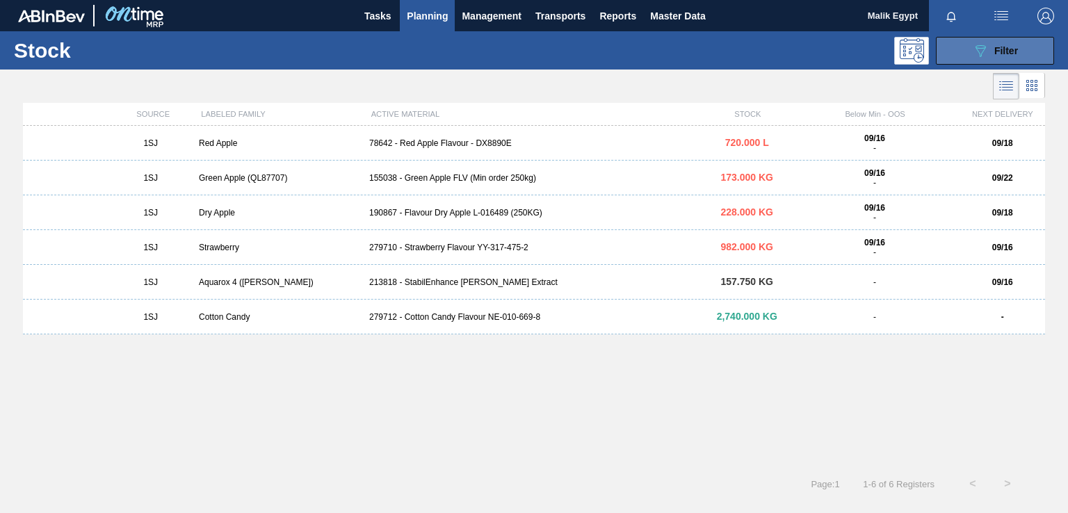
click at [1000, 52] on span "Filter" at bounding box center [1007, 50] width 24 height 11
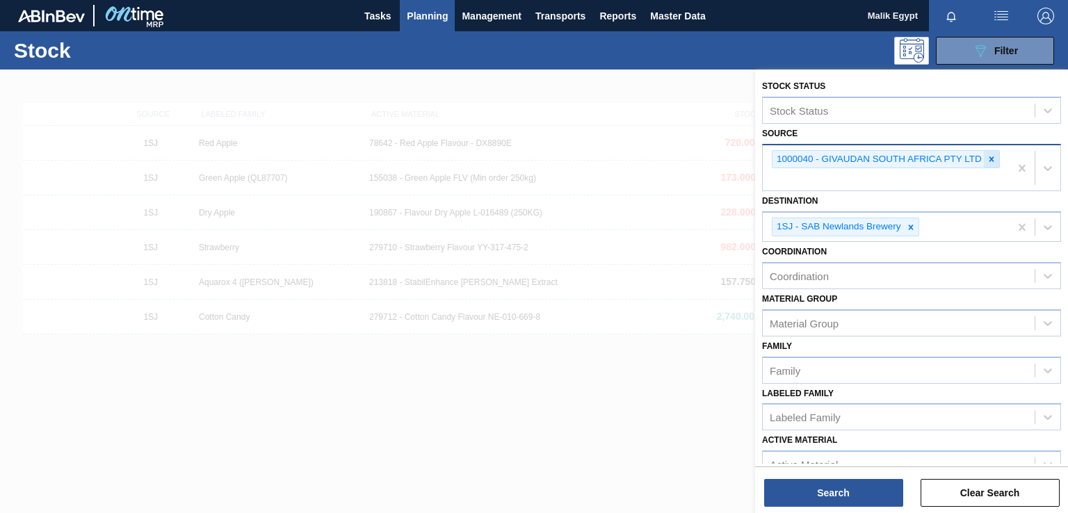
click at [990, 156] on icon at bounding box center [992, 159] width 10 height 10
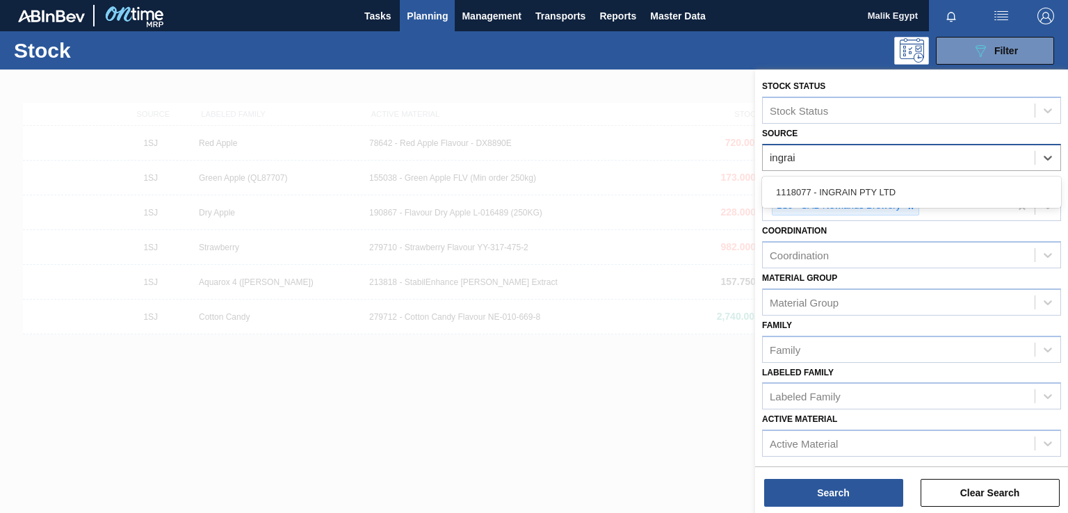
type input "ingrain"
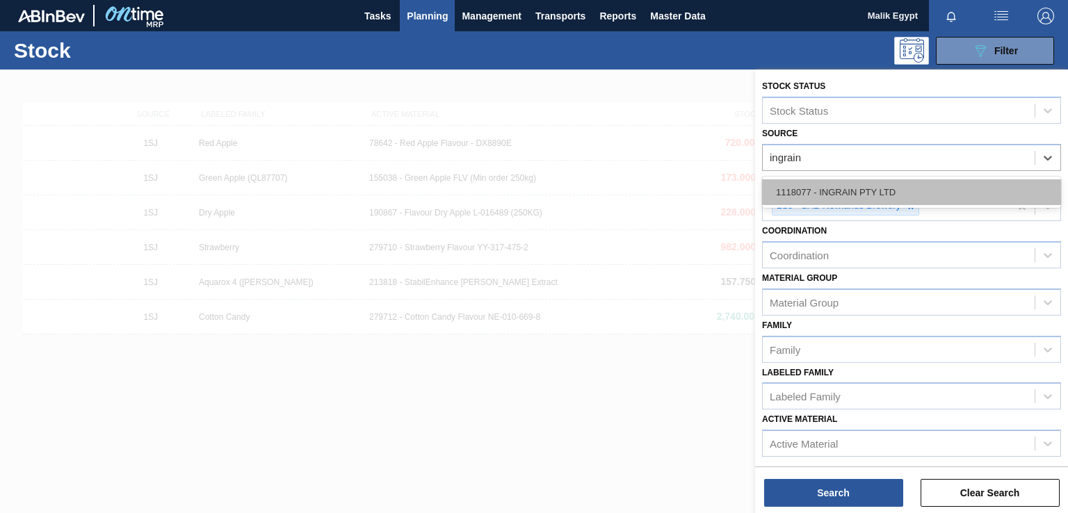
click at [869, 186] on div "1118077 - INGRAIN PTY LTD" at bounding box center [911, 192] width 299 height 26
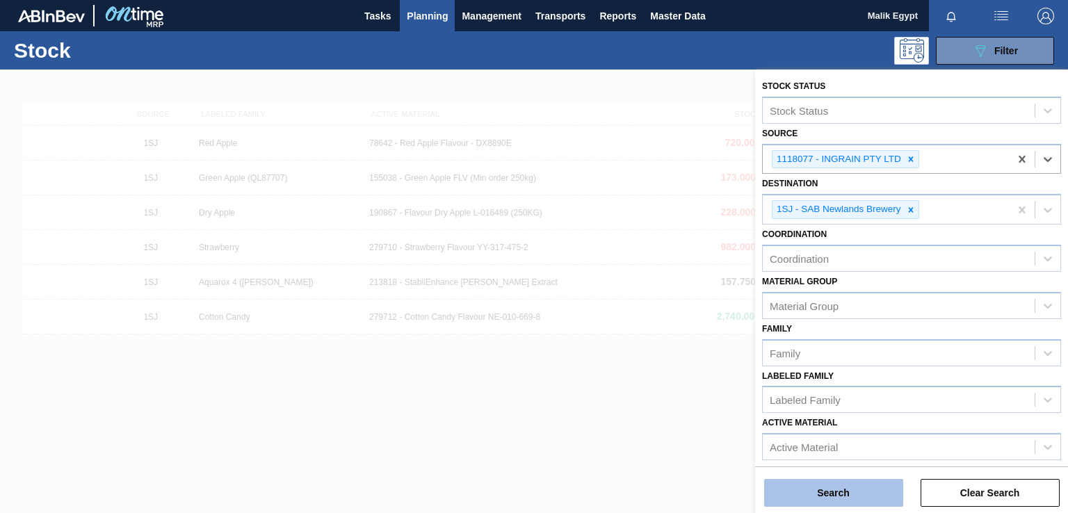
click at [844, 499] on button "Search" at bounding box center [833, 493] width 139 height 28
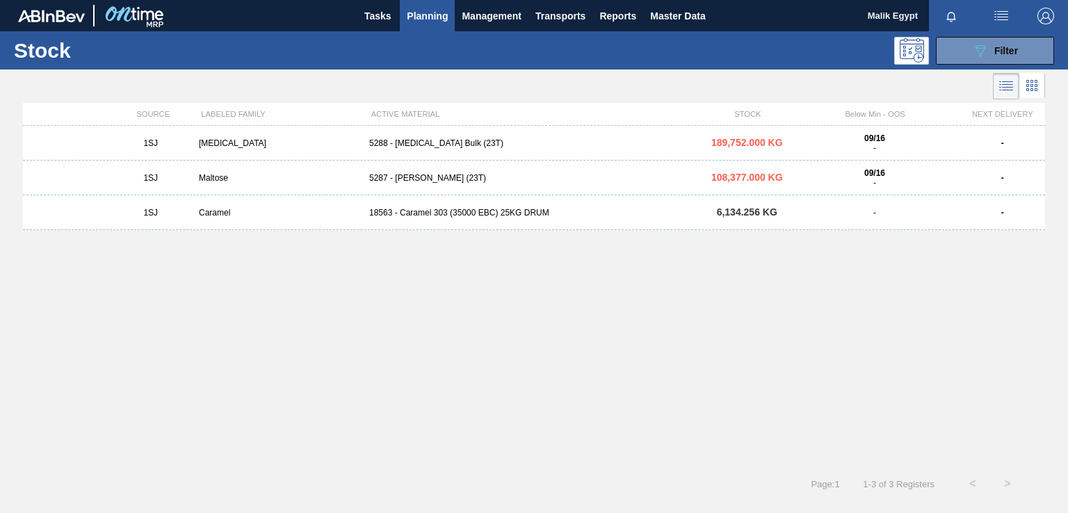
drag, startPoint x: 126, startPoint y: 332, endPoint x: 119, endPoint y: 328, distance: 8.5
click at [126, 332] on div "1SJ [MEDICAL_DATA] 5288 - [MEDICAL_DATA] Bulk (23T) 189,752.000 KG 09/16 - - 1S…" at bounding box center [534, 292] width 1022 height 332
click at [412, 177] on div "5287 - [PERSON_NAME] (23T)" at bounding box center [534, 178] width 341 height 10
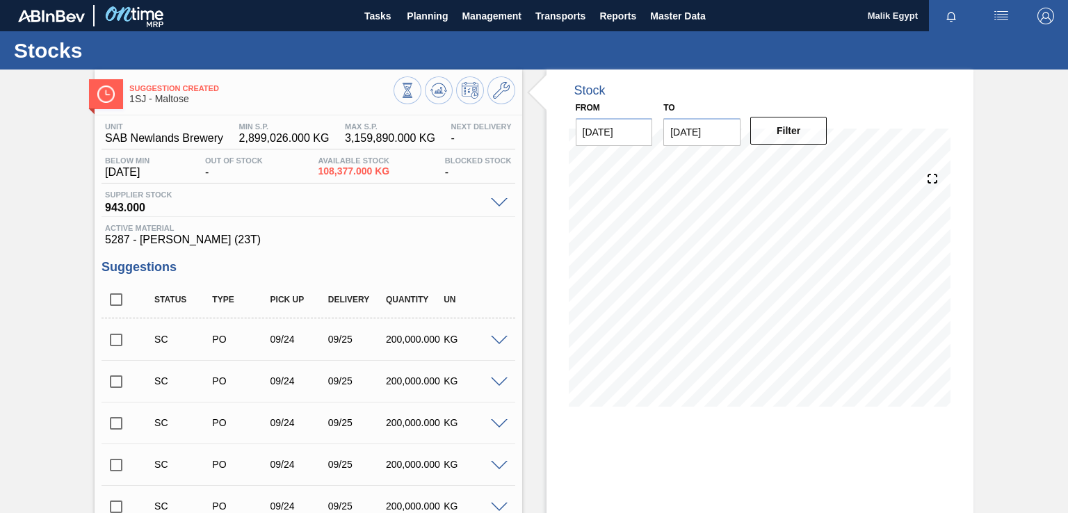
click at [497, 201] on span at bounding box center [499, 203] width 17 height 10
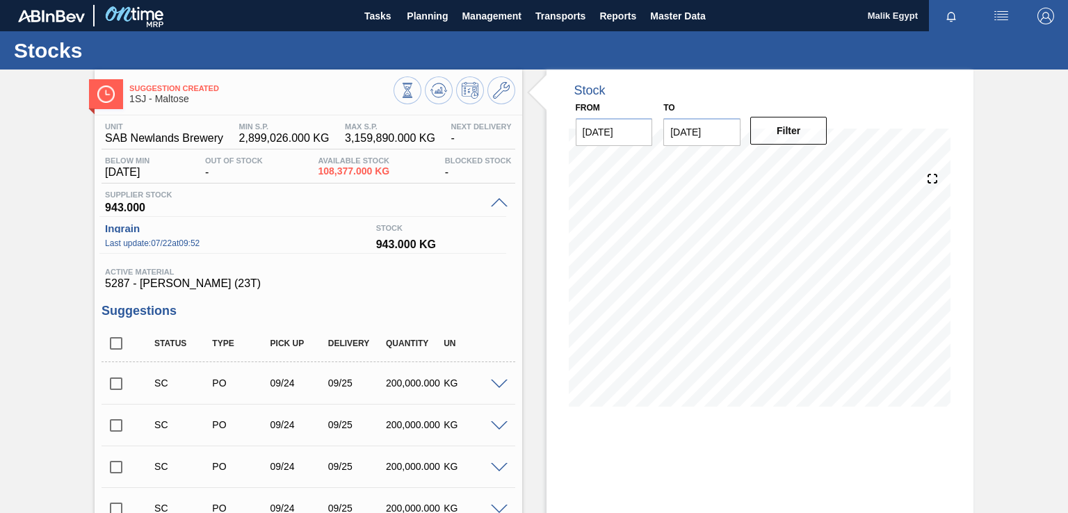
click at [497, 200] on span at bounding box center [499, 203] width 17 height 10
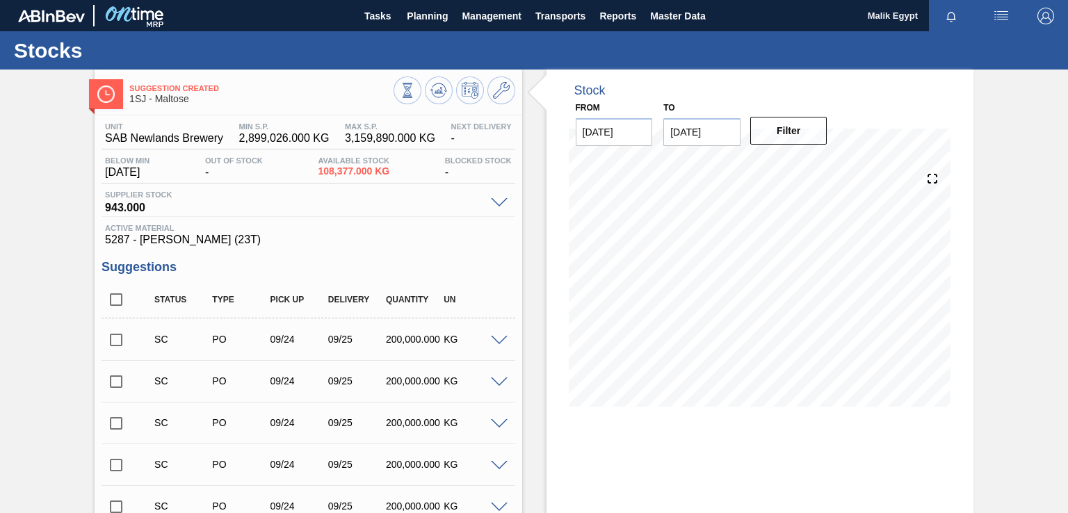
click at [496, 339] on span at bounding box center [499, 341] width 17 height 10
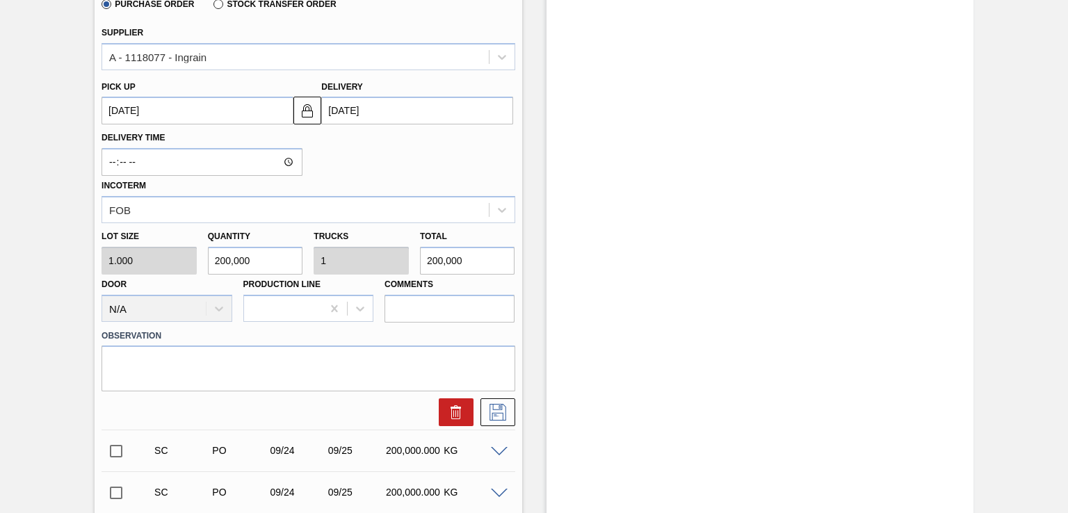
scroll to position [139, 0]
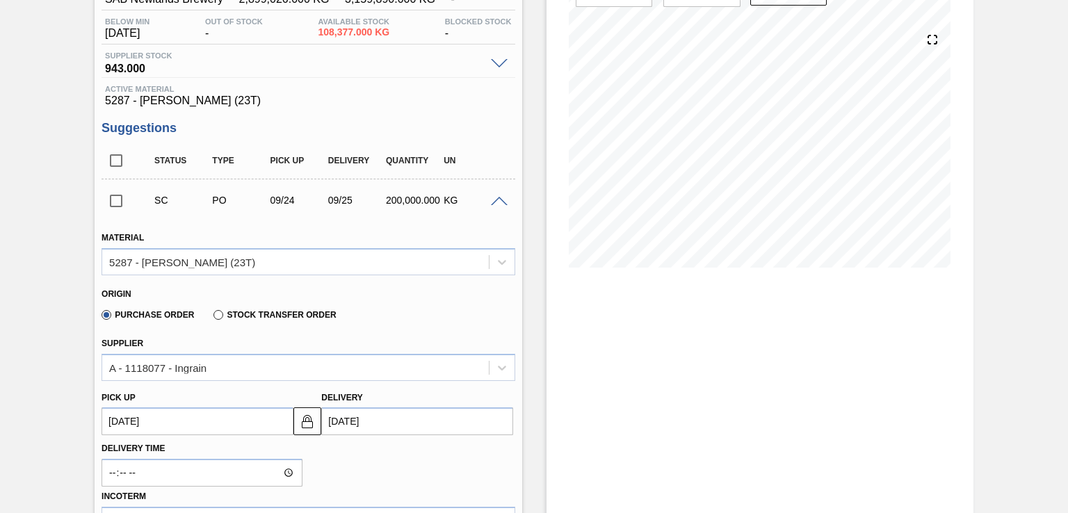
click at [497, 198] on span at bounding box center [499, 202] width 17 height 10
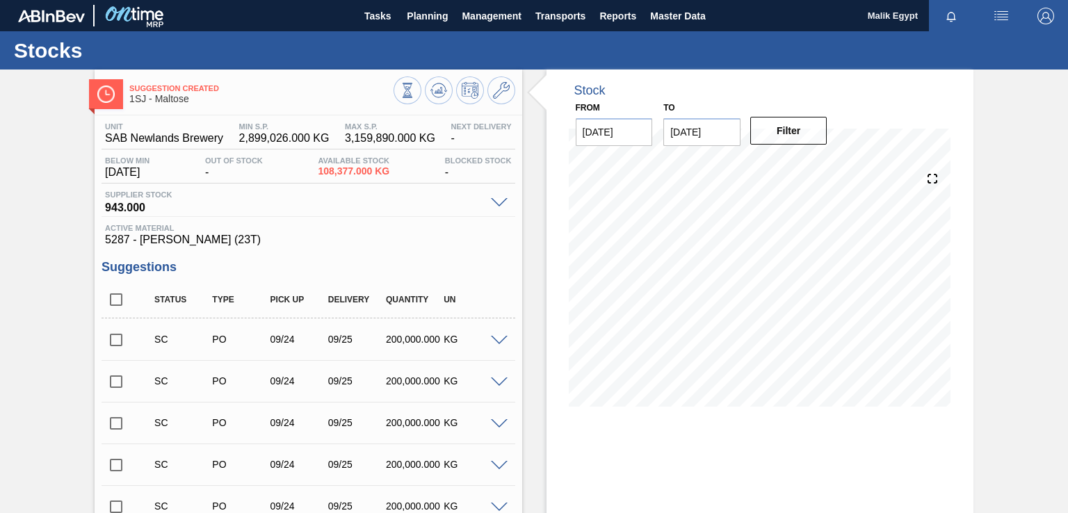
scroll to position [0, 0]
click at [378, 13] on span "Tasks" at bounding box center [377, 16] width 31 height 17
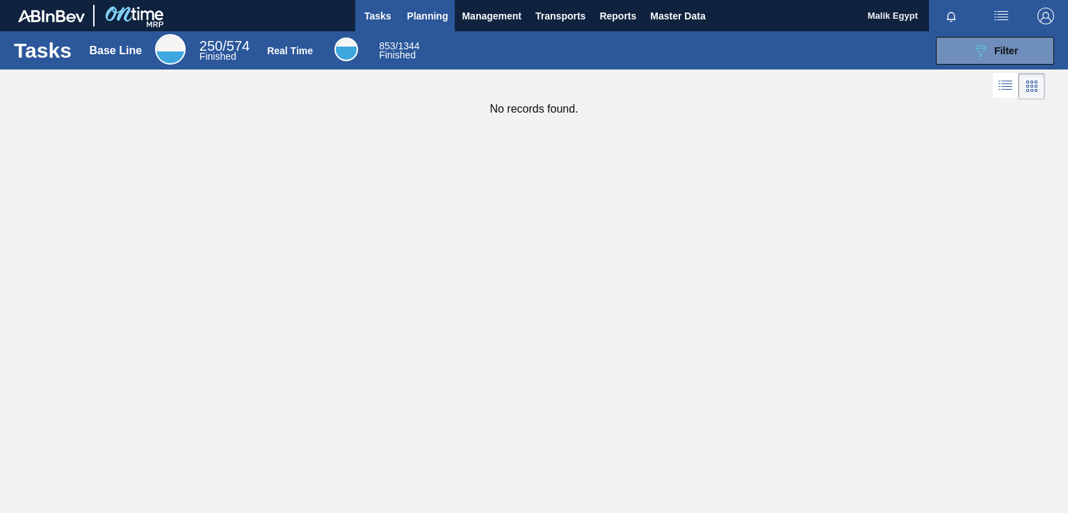
click at [437, 12] on span "Planning" at bounding box center [427, 16] width 41 height 17
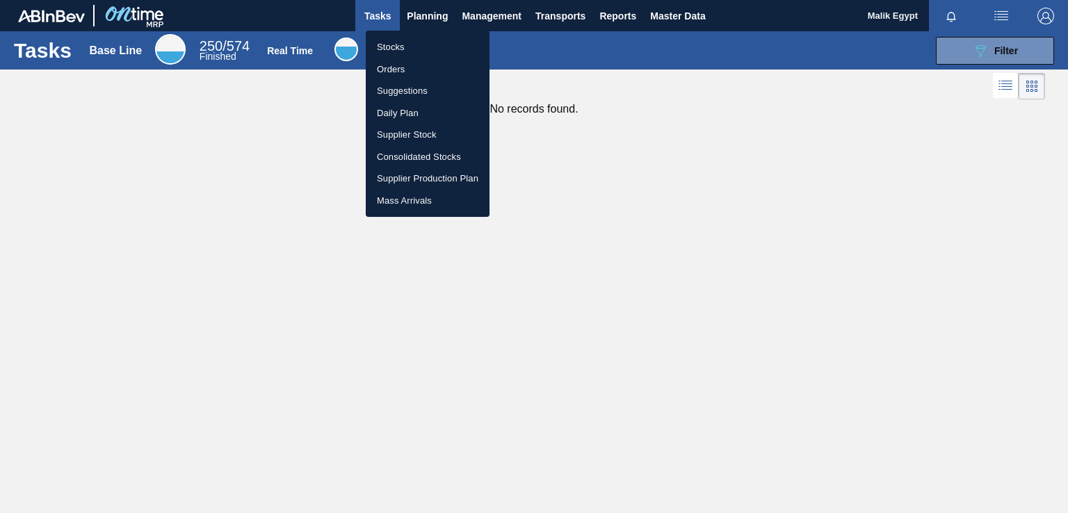
click at [616, 15] on div at bounding box center [534, 256] width 1068 height 513
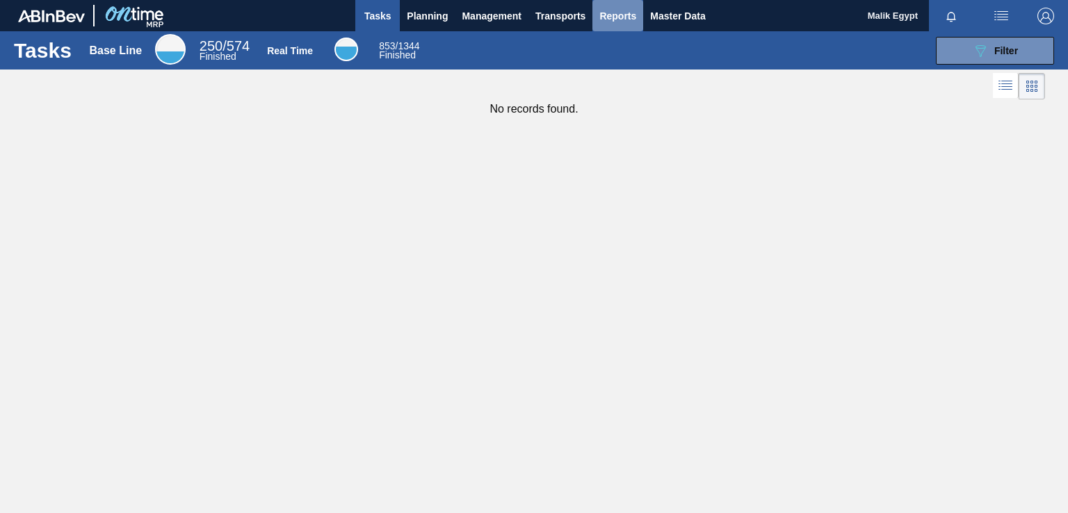
click at [613, 13] on span "Reports" at bounding box center [618, 16] width 37 height 17
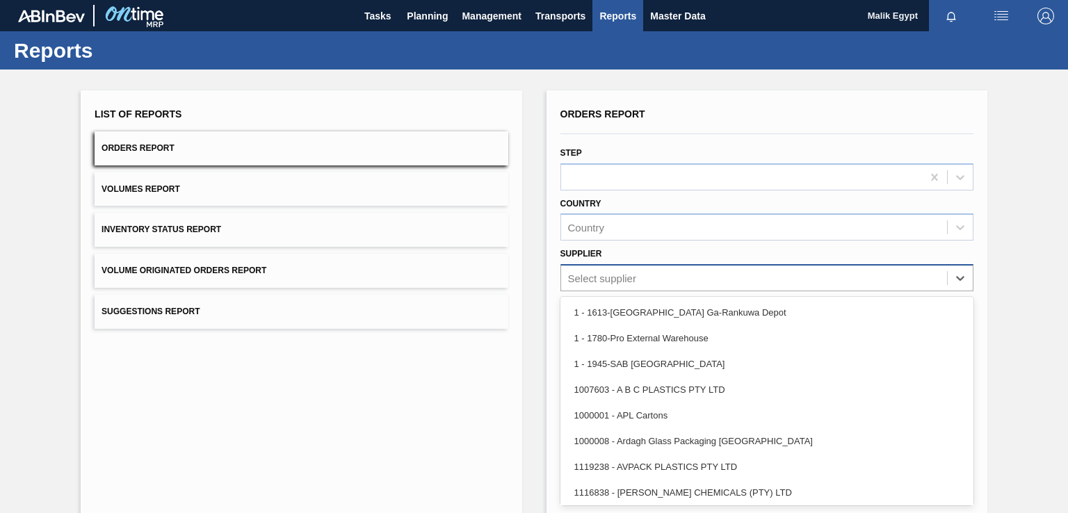
click at [732, 282] on div "Select supplier" at bounding box center [754, 278] width 386 height 20
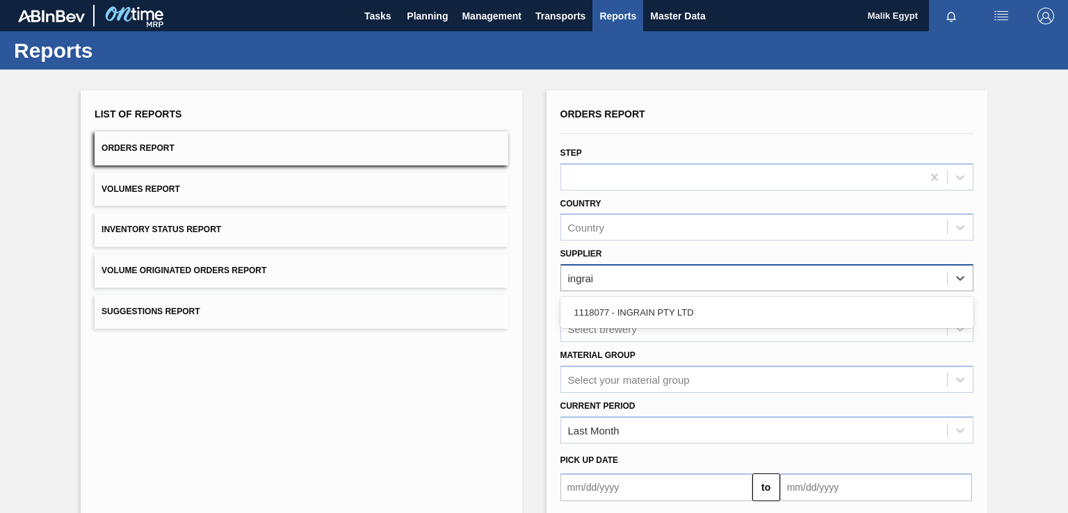
type input "ingrain"
click at [630, 307] on div "1118077 - INGRAIN PTY LTD" at bounding box center [767, 313] width 413 height 26
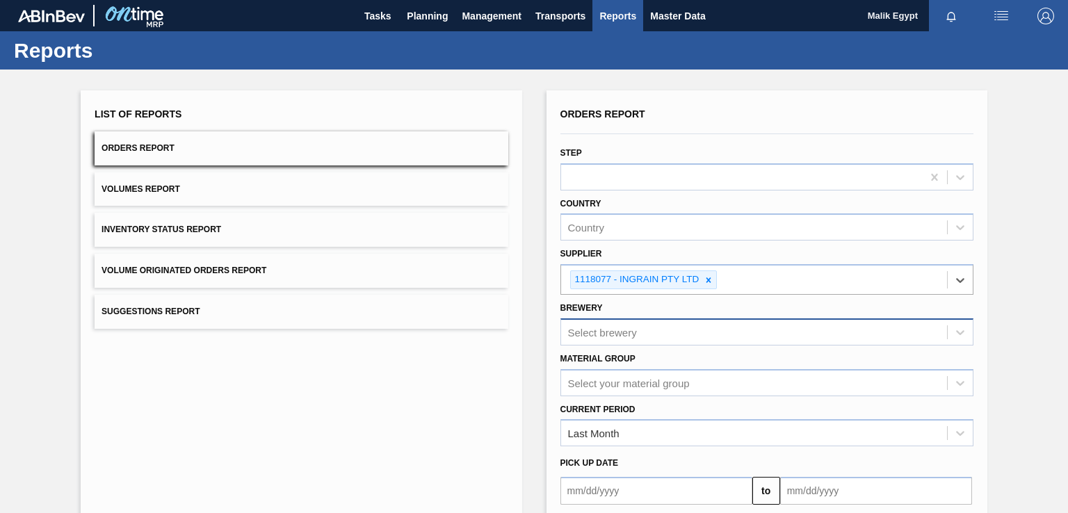
click at [684, 335] on div "Select brewery" at bounding box center [767, 332] width 413 height 27
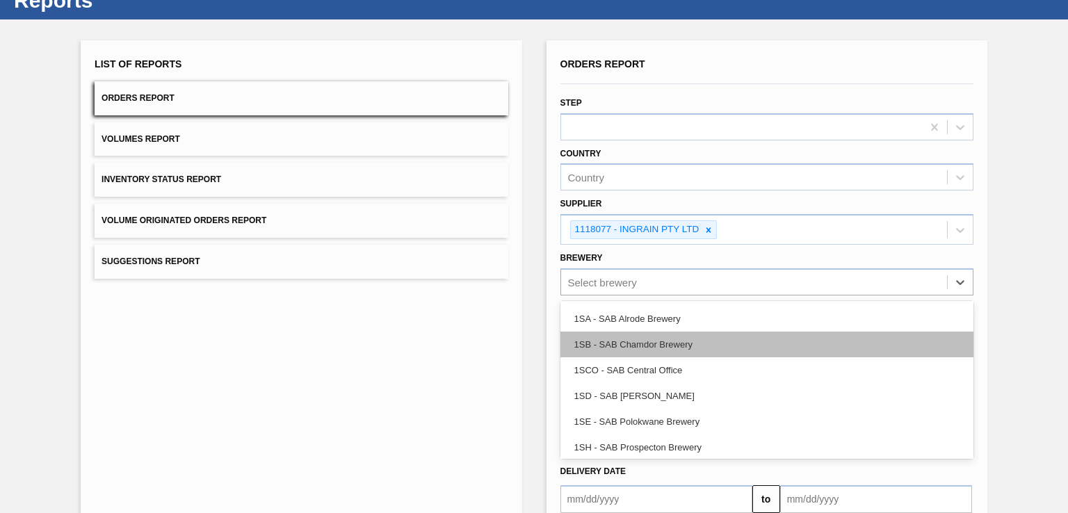
scroll to position [130, 0]
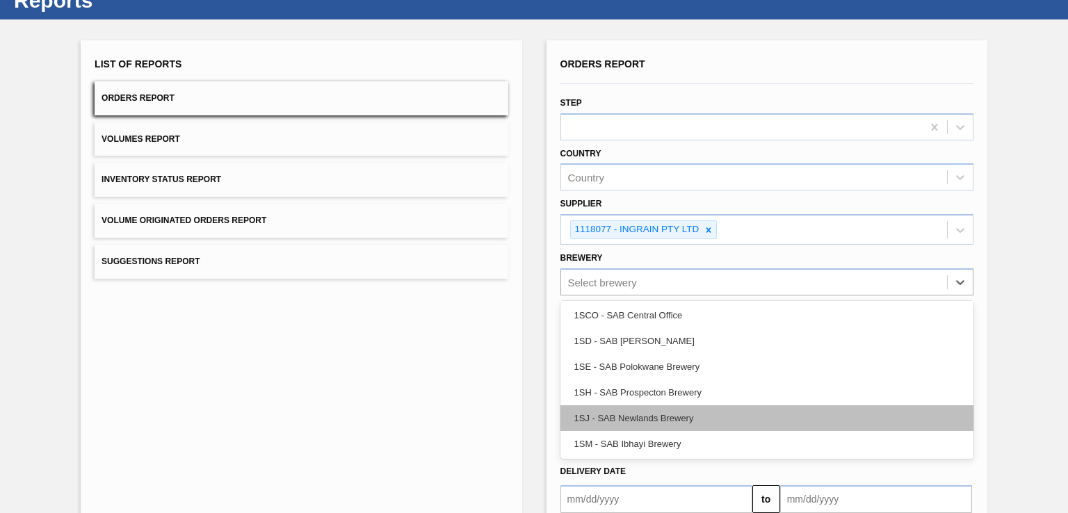
click at [673, 415] on div "1SJ - SAB Newlands Brewery" at bounding box center [767, 418] width 413 height 26
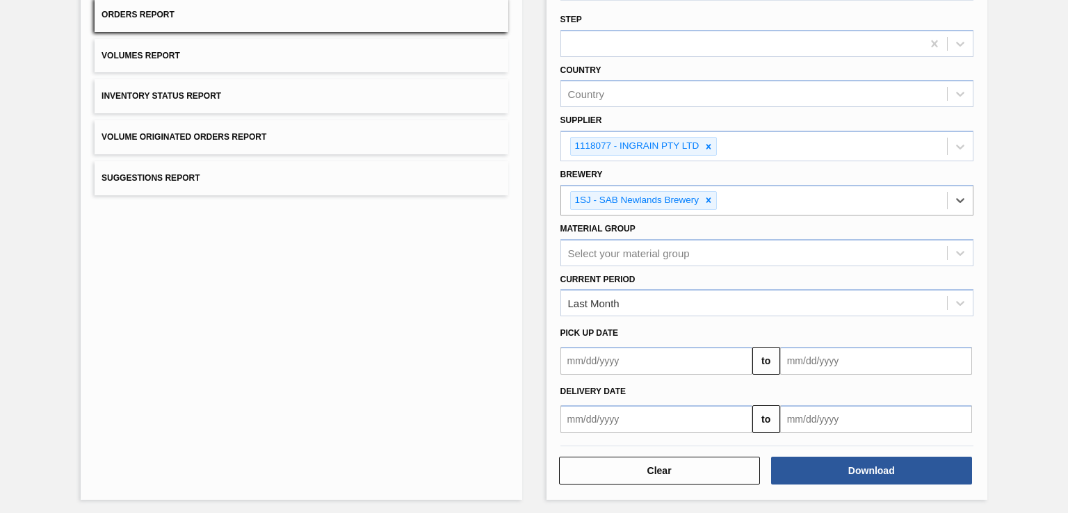
scroll to position [135, 0]
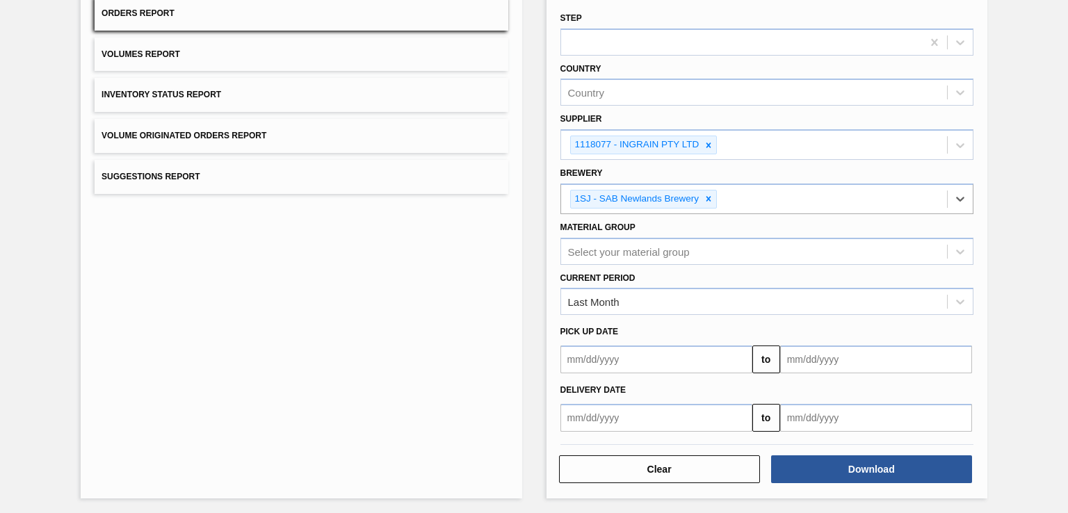
click at [672, 355] on input "text" at bounding box center [657, 360] width 192 height 28
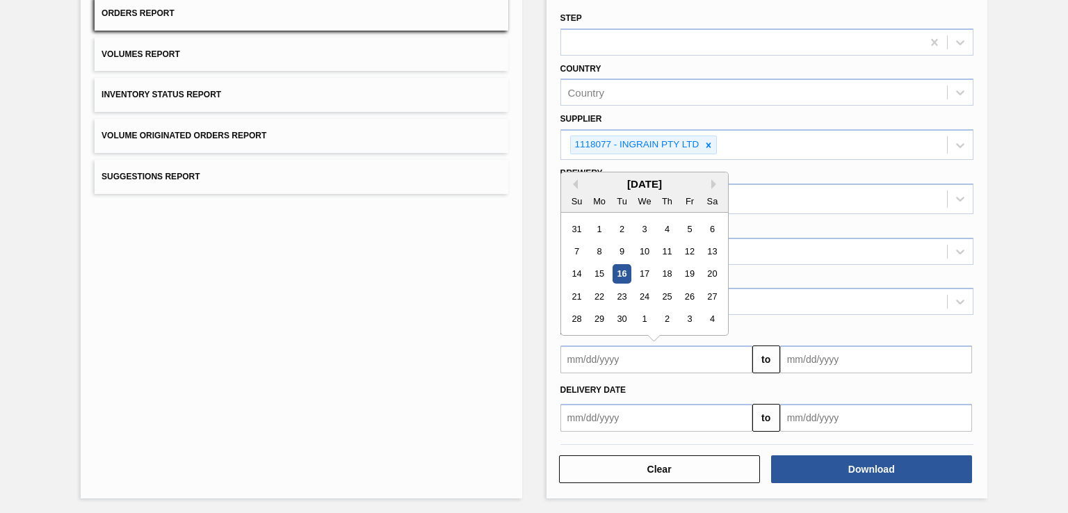
click at [578, 186] on div "[DATE]" at bounding box center [644, 184] width 167 height 12
click at [576, 182] on button "Previous Month" at bounding box center [573, 184] width 10 height 10
click at [690, 229] on div "1" at bounding box center [689, 229] width 19 height 19
type input "[DATE]"
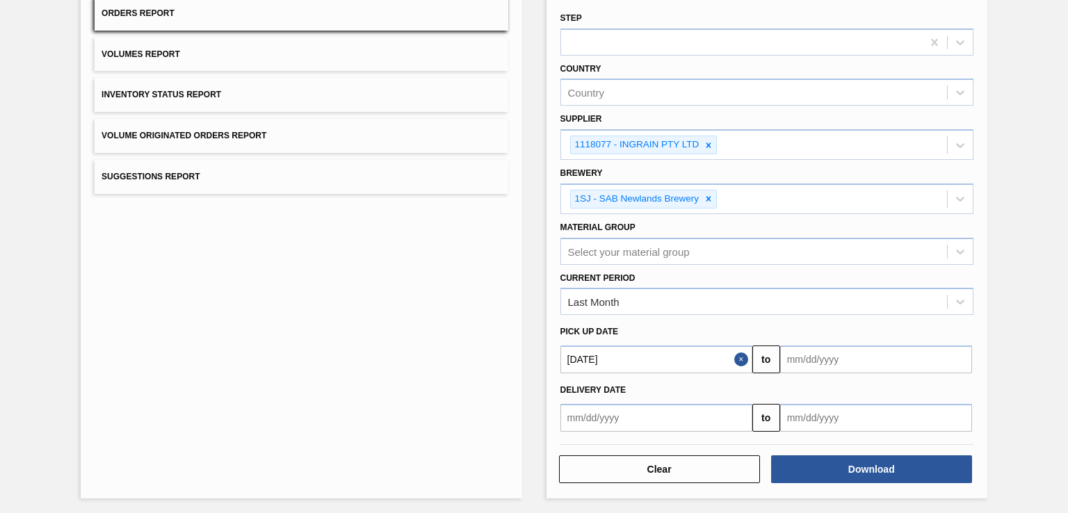
click at [951, 352] on input "text" at bounding box center [876, 360] width 192 height 28
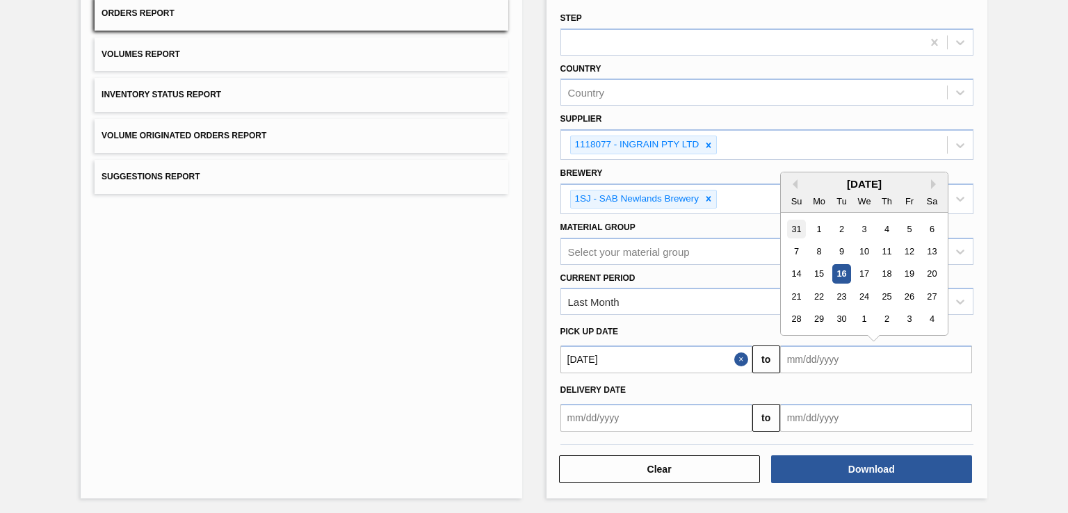
click at [797, 225] on div "31" at bounding box center [796, 229] width 19 height 19
type input "[DATE]"
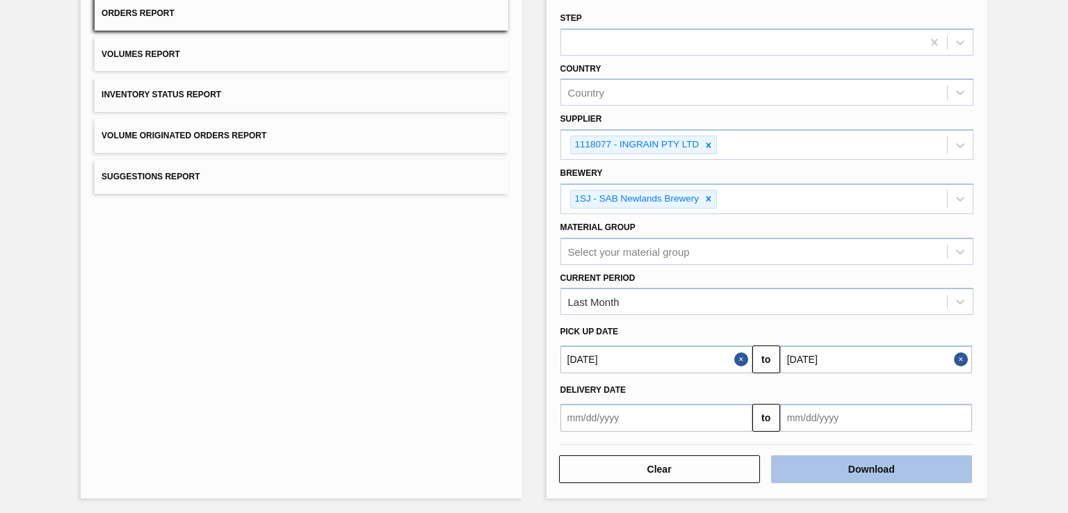
click at [921, 469] on button "Download" at bounding box center [871, 470] width 201 height 28
click at [901, 472] on button "Download" at bounding box center [871, 470] width 201 height 28
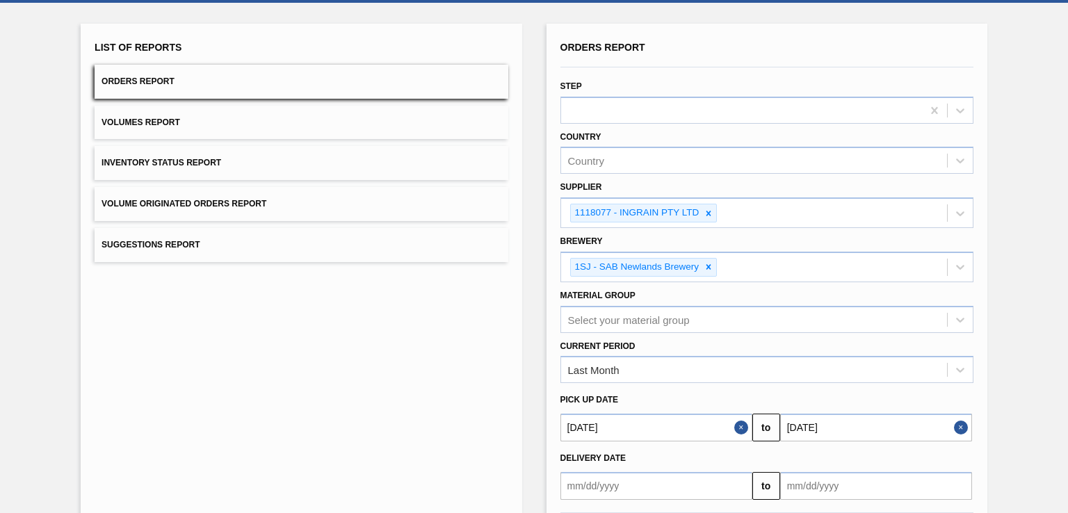
scroll to position [0, 0]
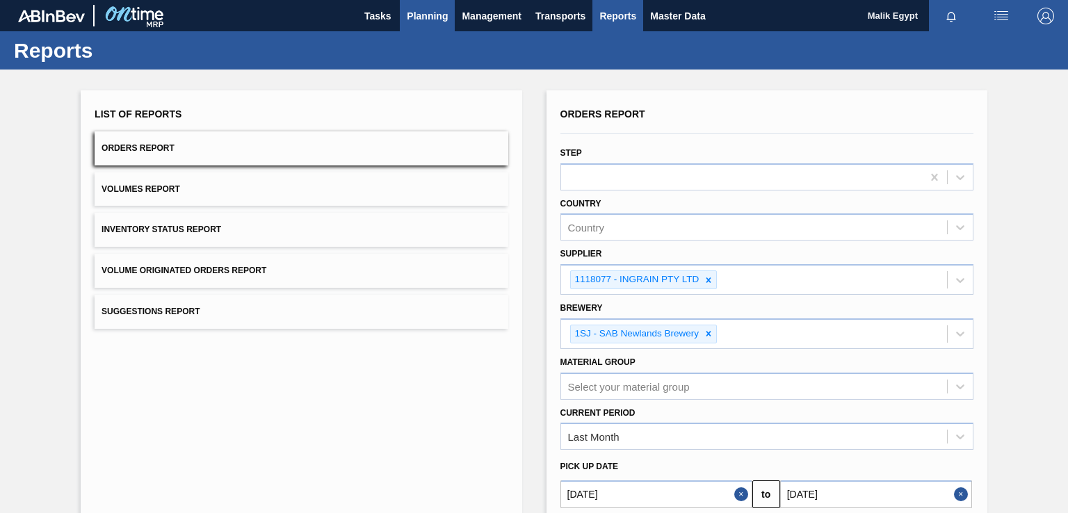
click at [449, 15] on button "Planning" at bounding box center [427, 15] width 55 height 31
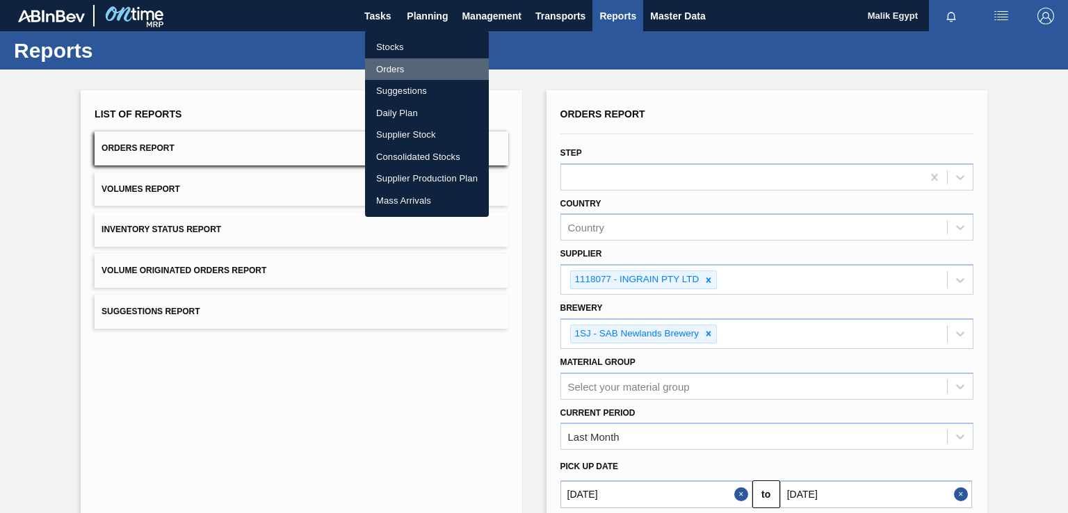
click at [395, 66] on li "Orders" at bounding box center [427, 69] width 124 height 22
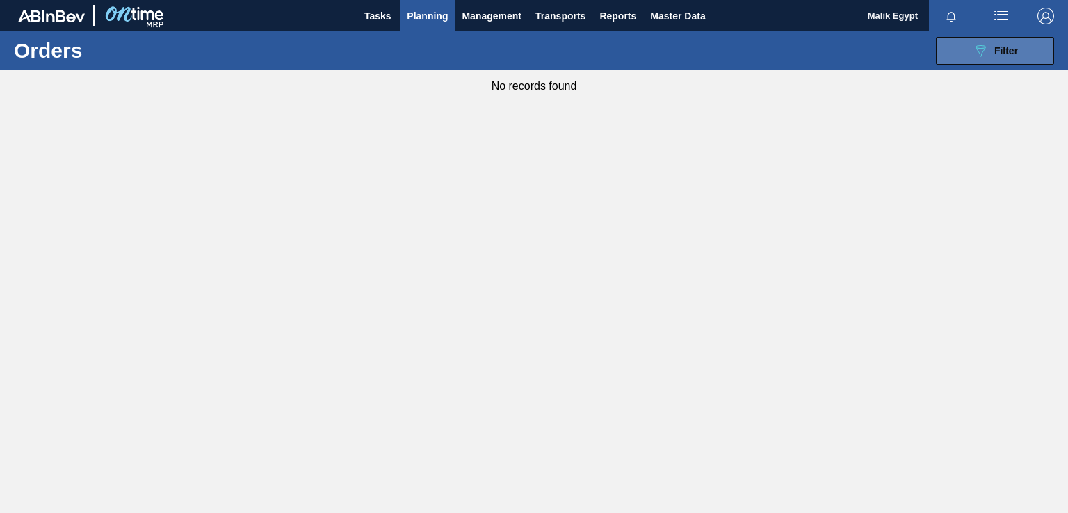
click at [988, 51] on icon "089F7B8B-B2A5-4AFE-B5C0-19BA573D28AC" at bounding box center [980, 50] width 17 height 17
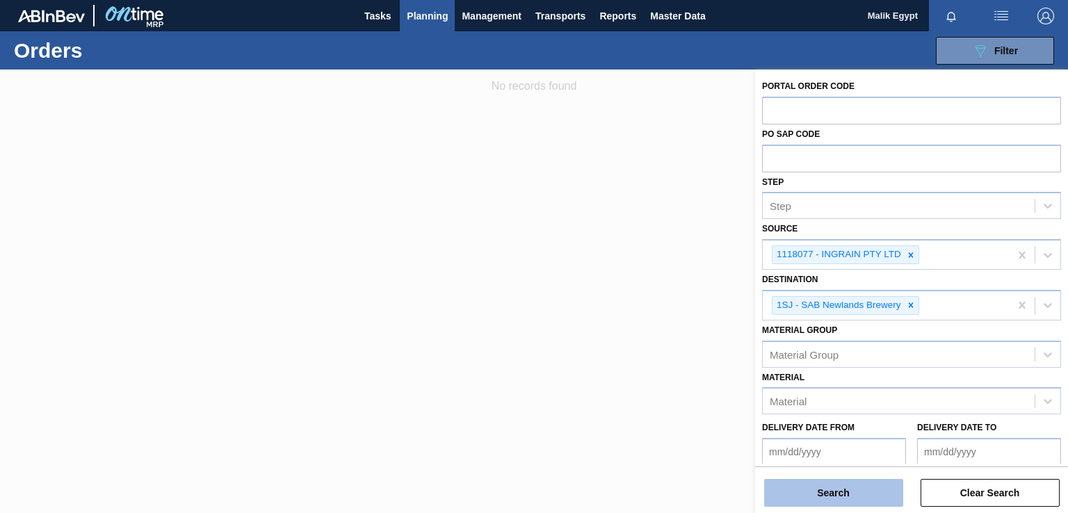
click at [855, 490] on button "Search" at bounding box center [833, 493] width 139 height 28
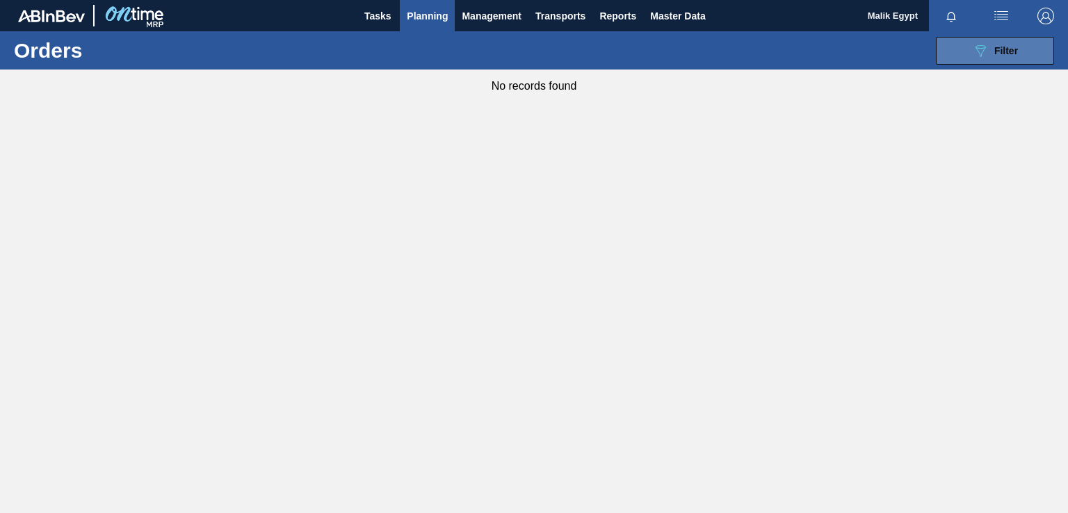
click at [1002, 51] on span "Filter" at bounding box center [1007, 50] width 24 height 11
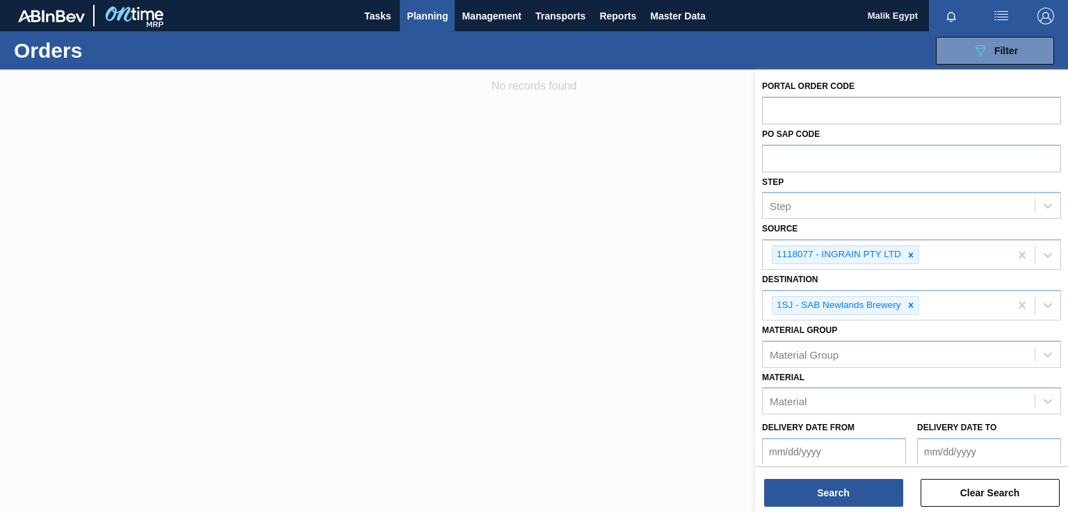
click at [417, 13] on span "Planning" at bounding box center [427, 16] width 41 height 17
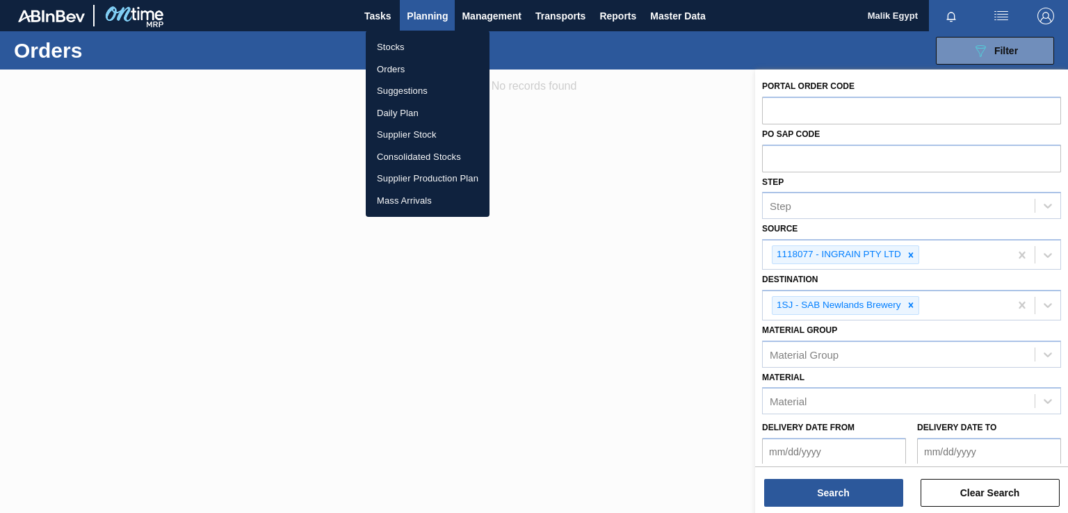
click at [399, 66] on li "Orders" at bounding box center [428, 69] width 124 height 22
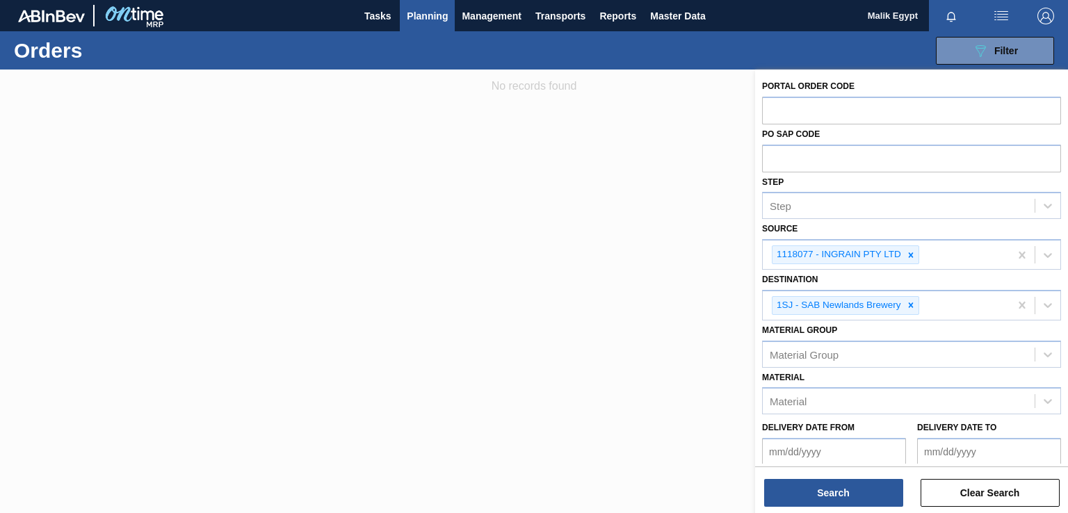
click at [424, 12] on span "Planning" at bounding box center [427, 16] width 41 height 17
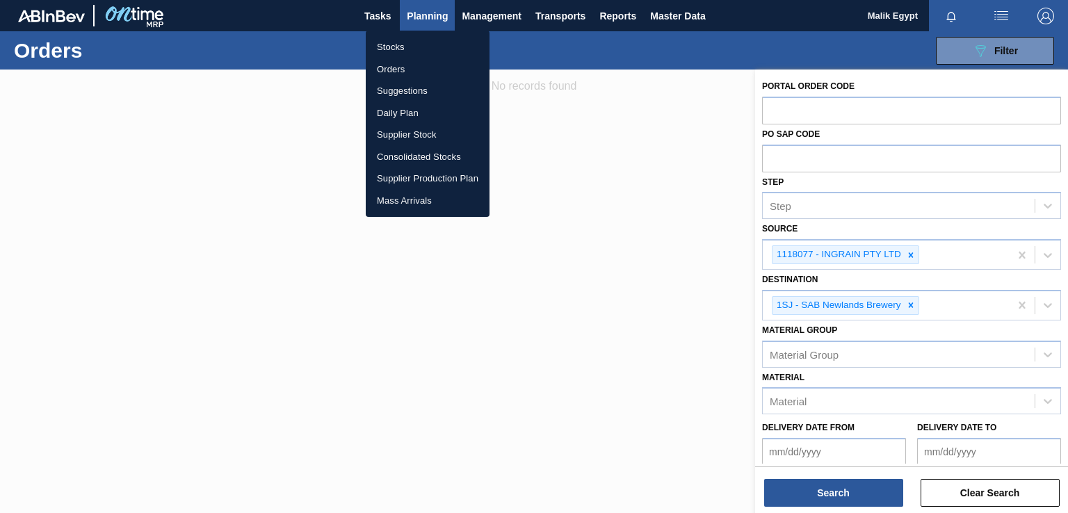
click at [401, 46] on li "Stocks" at bounding box center [428, 47] width 124 height 22
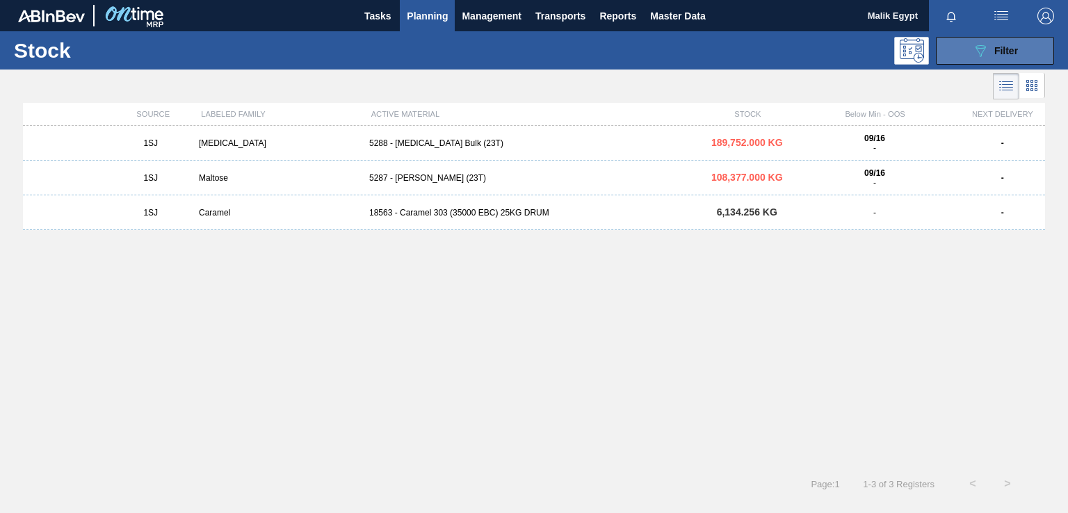
click at [986, 49] on icon "089F7B8B-B2A5-4AFE-B5C0-19BA573D28AC" at bounding box center [980, 50] width 17 height 17
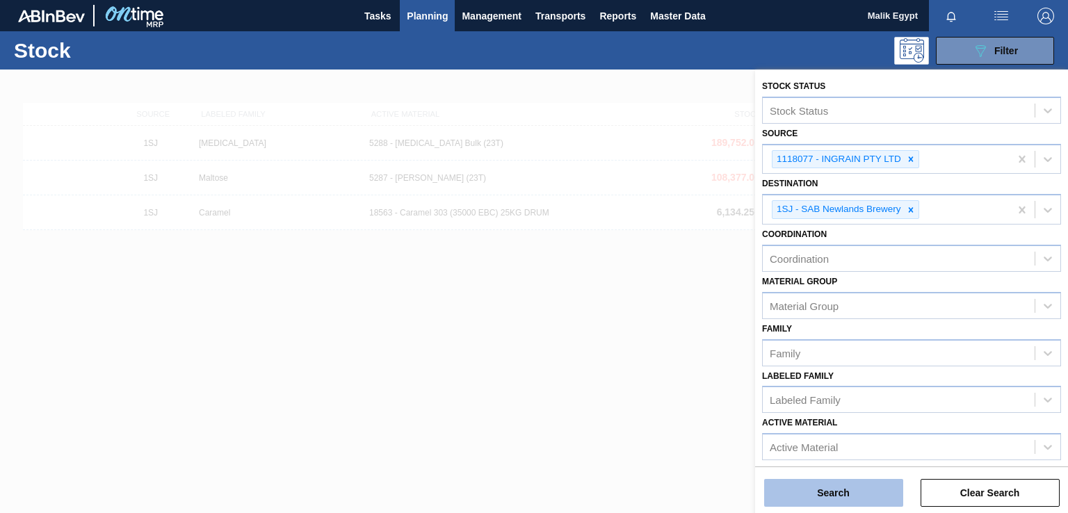
click at [842, 493] on button "Search" at bounding box center [833, 493] width 139 height 28
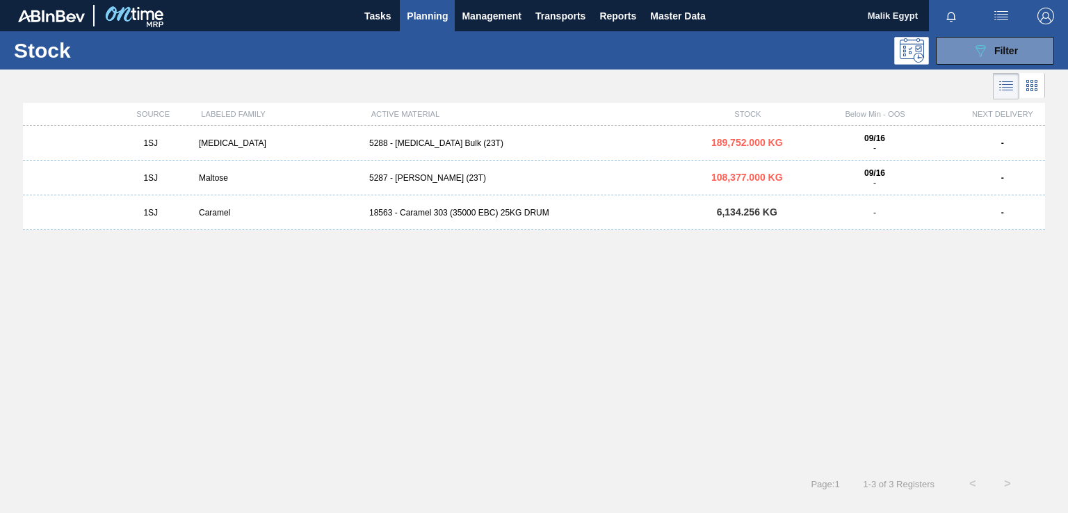
click at [209, 177] on div "Maltose" at bounding box center [278, 178] width 170 height 10
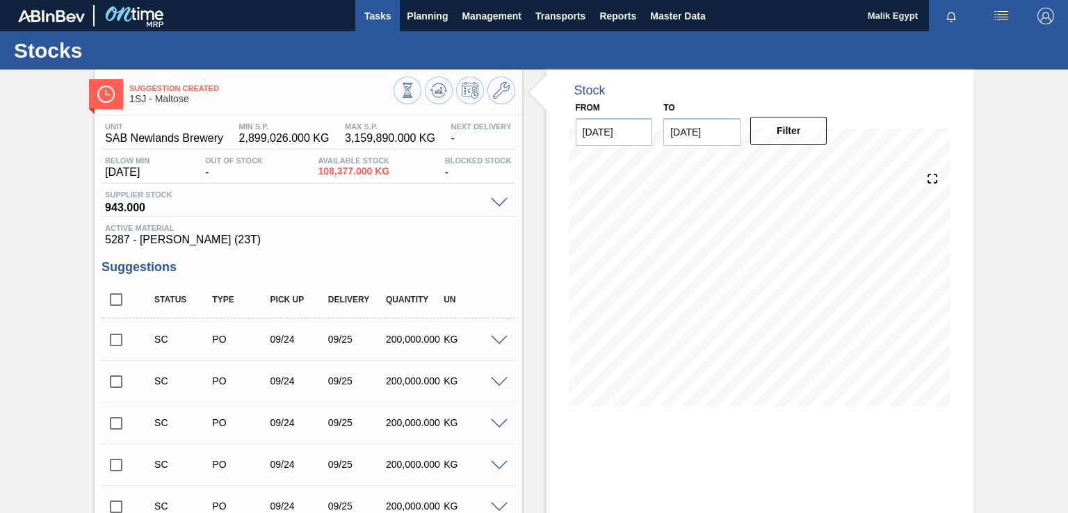
click at [383, 12] on span "Tasks" at bounding box center [377, 16] width 31 height 17
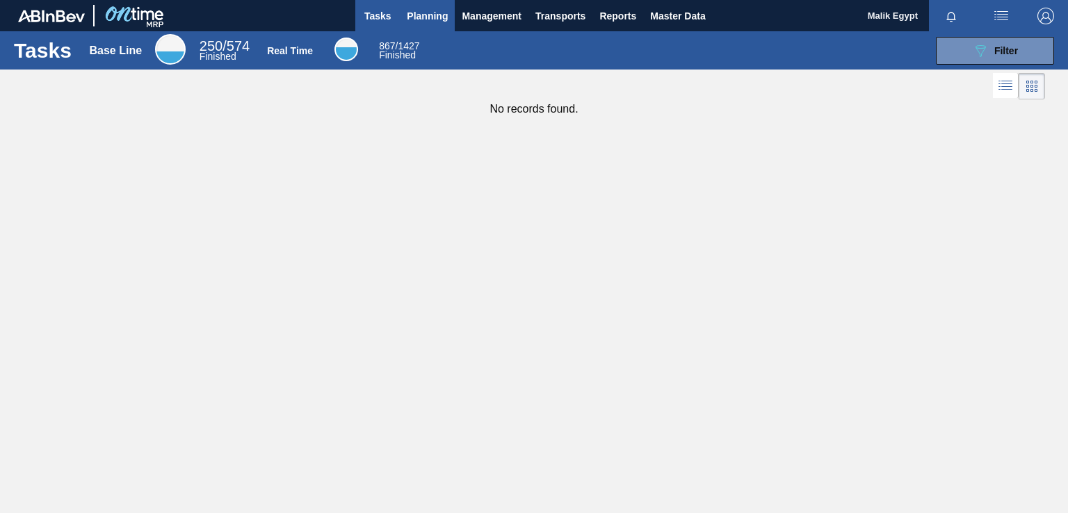
click at [435, 13] on span "Planning" at bounding box center [427, 16] width 41 height 17
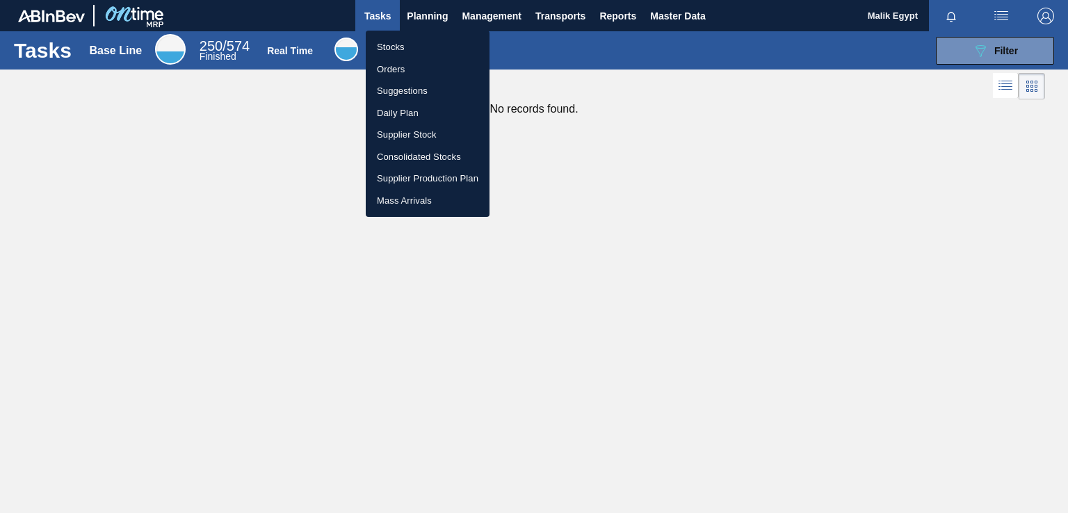
click at [613, 9] on div at bounding box center [534, 256] width 1068 height 513
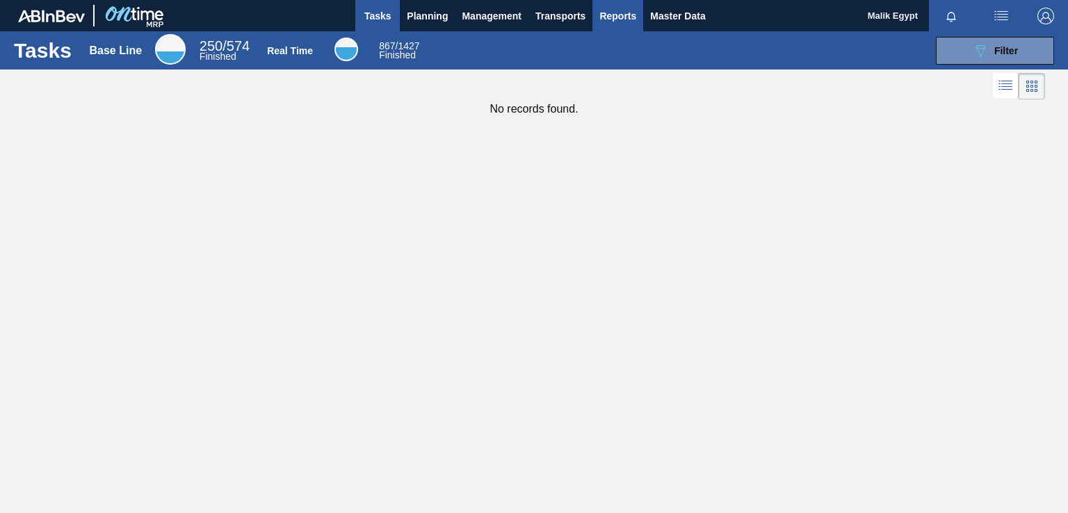
click at [613, 15] on span "Reports" at bounding box center [618, 16] width 37 height 17
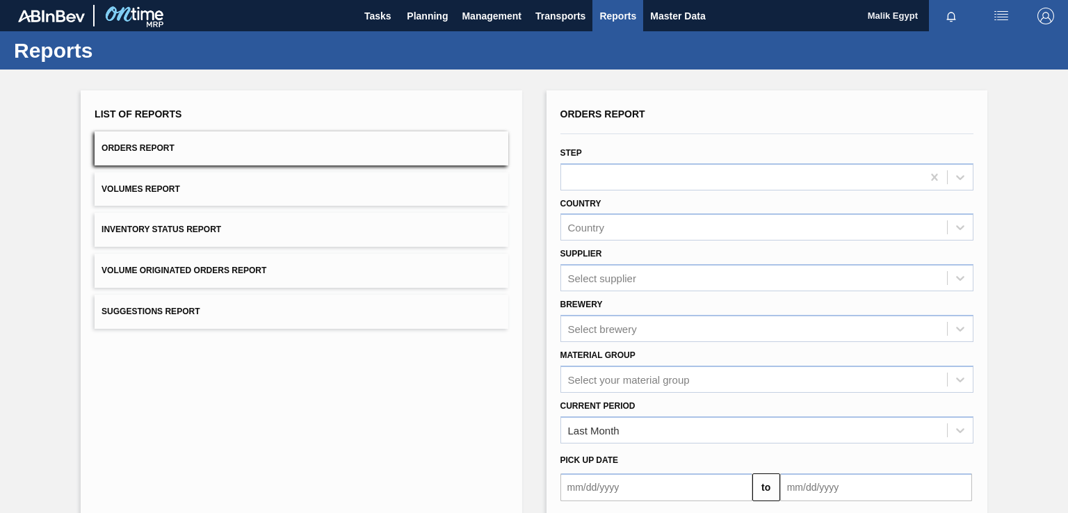
click at [956, 377] on div "Select your material group" at bounding box center [767, 379] width 413 height 27
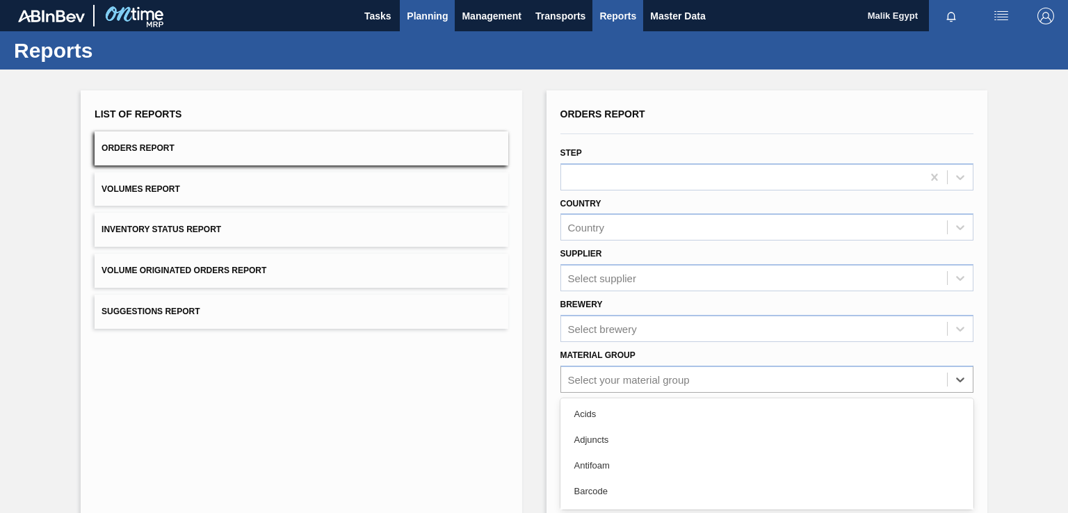
click at [421, 11] on span "Planning" at bounding box center [427, 16] width 41 height 17
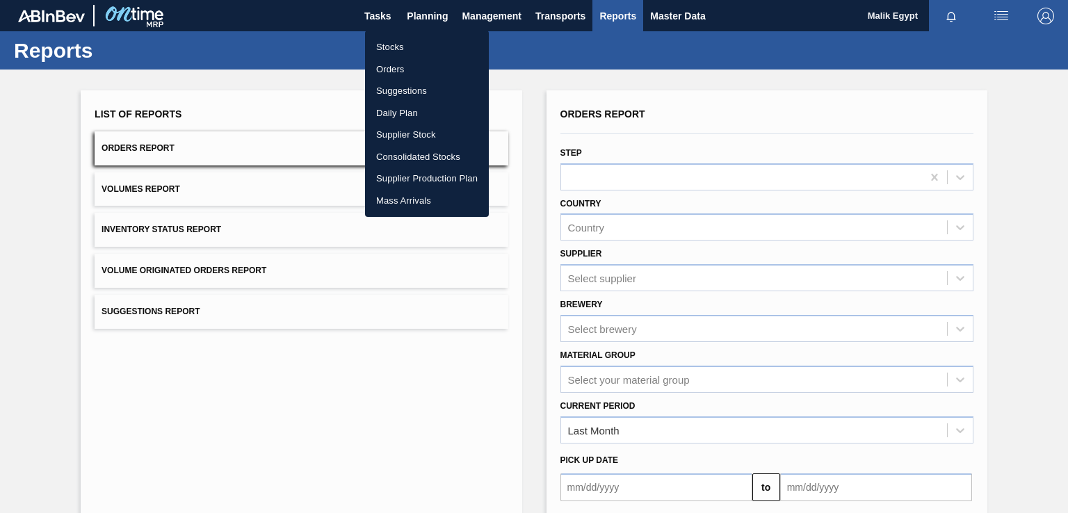
click at [380, 14] on div at bounding box center [534, 256] width 1068 height 513
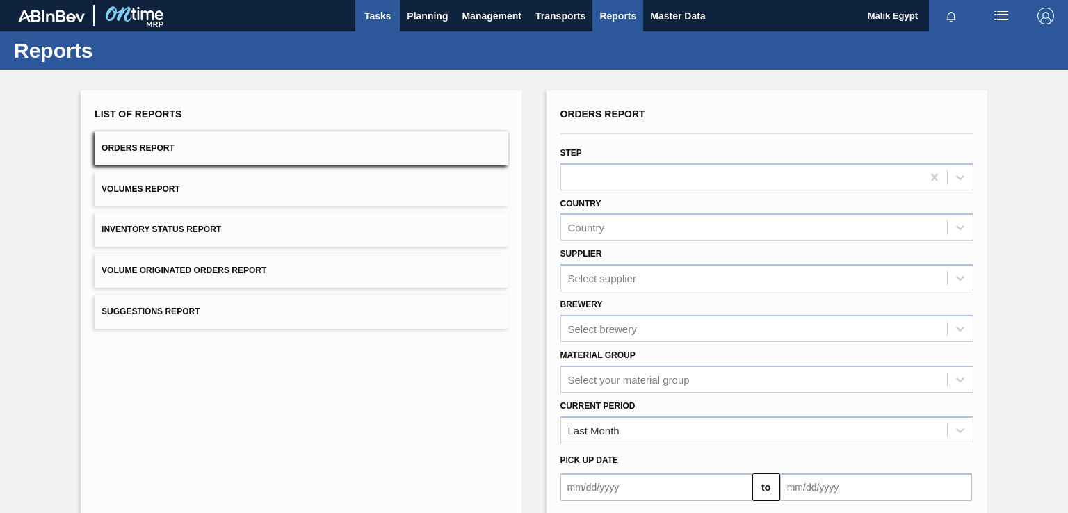
click at [380, 15] on span "Tasks" at bounding box center [377, 16] width 31 height 17
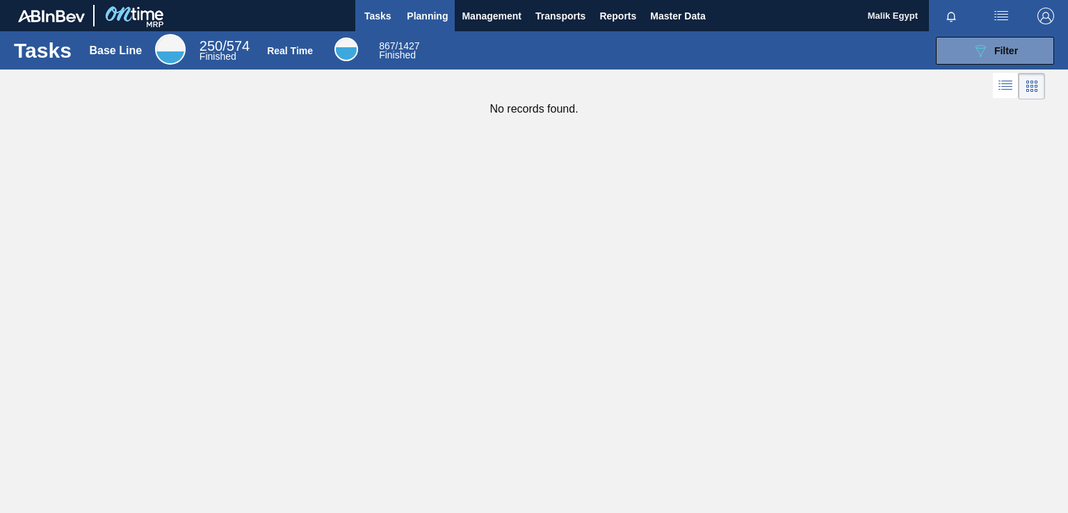
click at [431, 15] on span "Planning" at bounding box center [427, 16] width 41 height 17
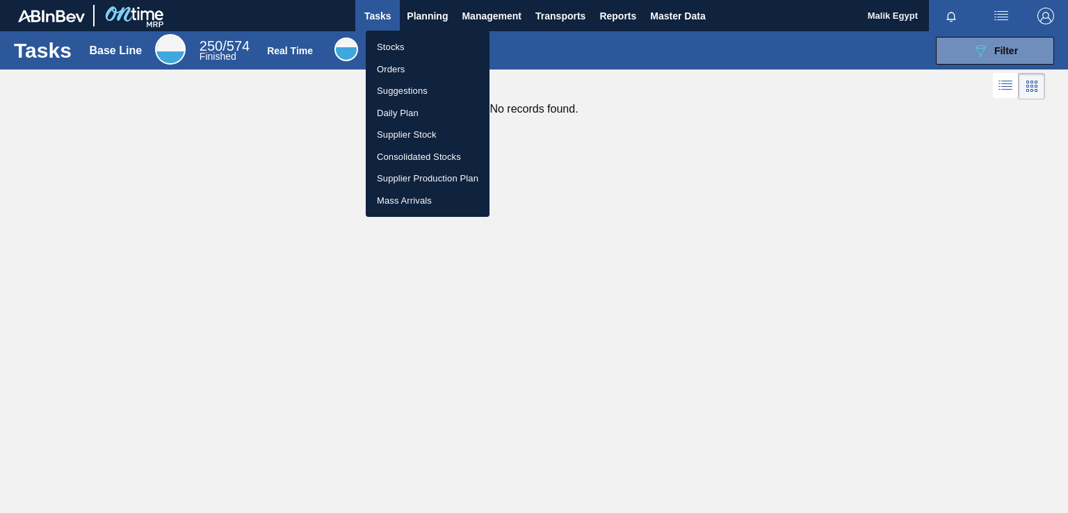
click at [433, 12] on div at bounding box center [534, 256] width 1068 height 513
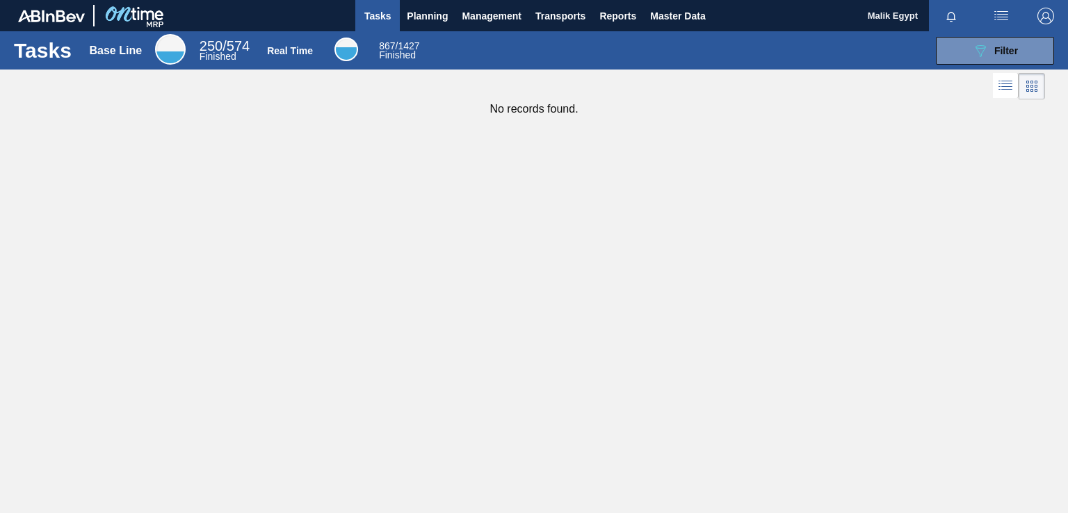
click at [433, 13] on span "Planning" at bounding box center [427, 16] width 41 height 17
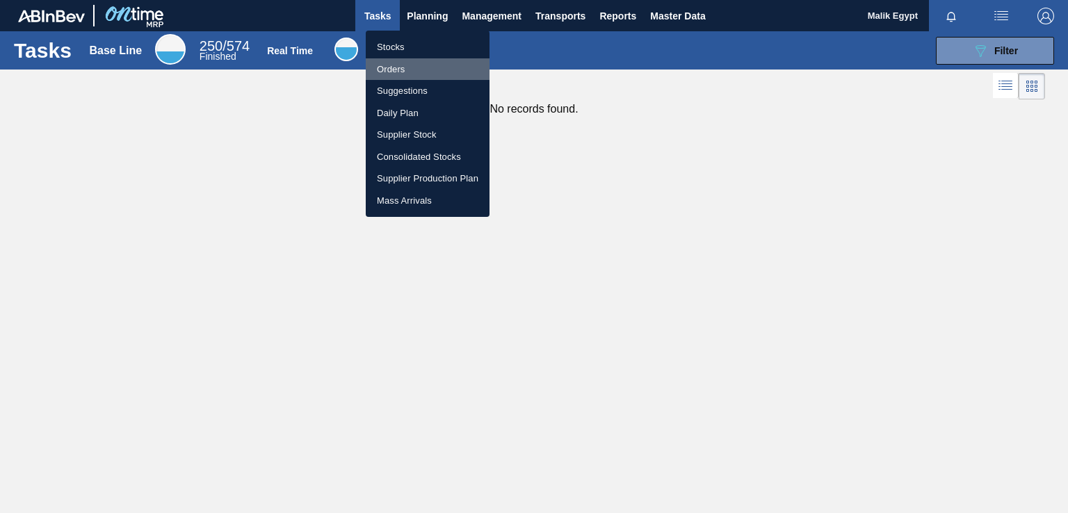
click at [401, 68] on li "Orders" at bounding box center [428, 69] width 124 height 22
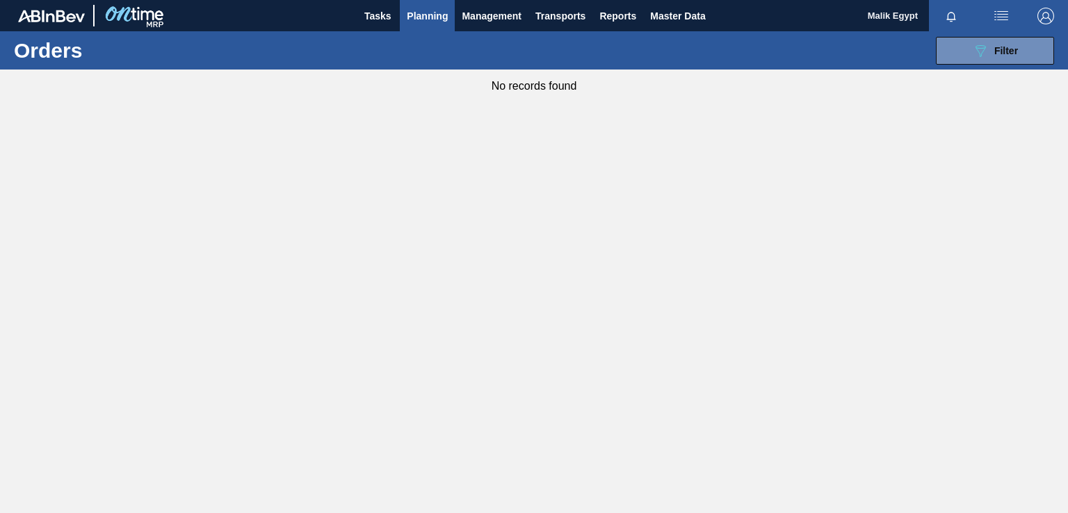
click at [423, 15] on span "Planning" at bounding box center [427, 16] width 41 height 17
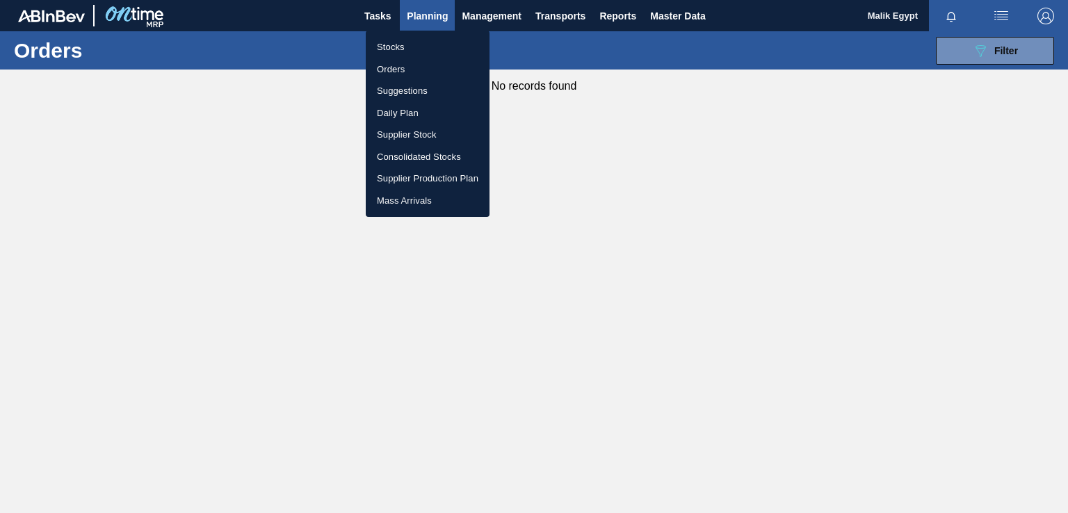
click at [403, 67] on li "Orders" at bounding box center [428, 69] width 124 height 22
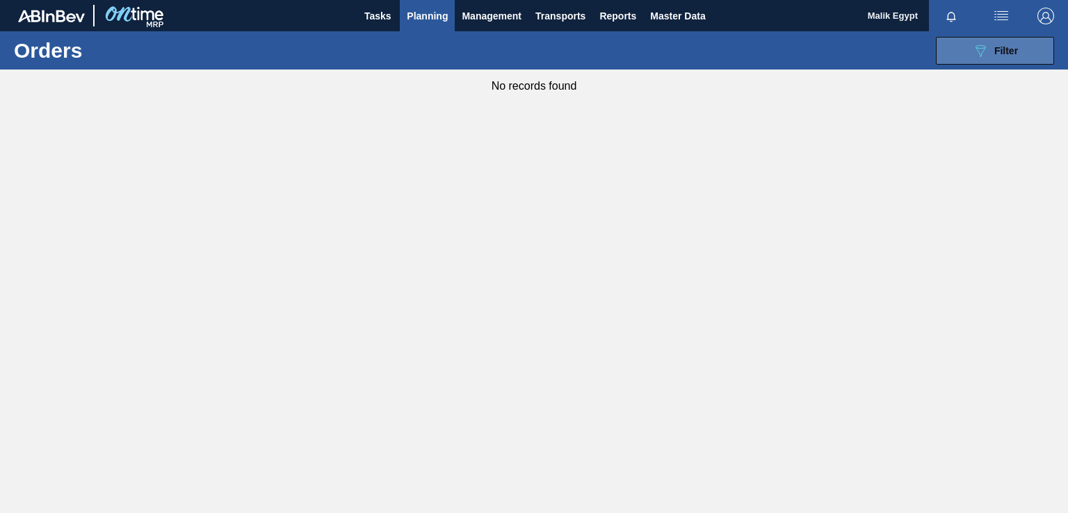
click at [1013, 50] on span "Filter" at bounding box center [1007, 50] width 24 height 11
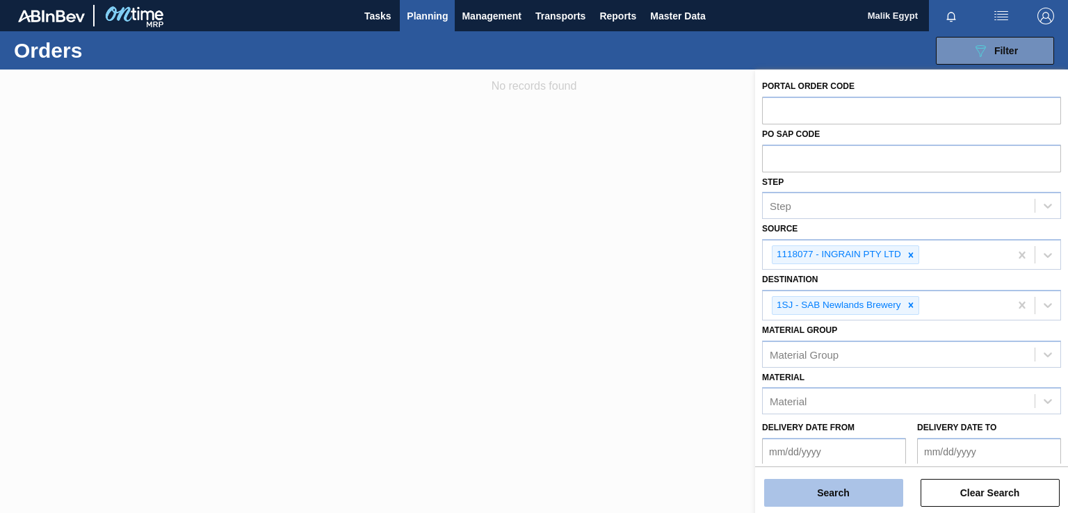
click at [860, 493] on button "Search" at bounding box center [833, 493] width 139 height 28
